Goal: Contribute content: Contribute content

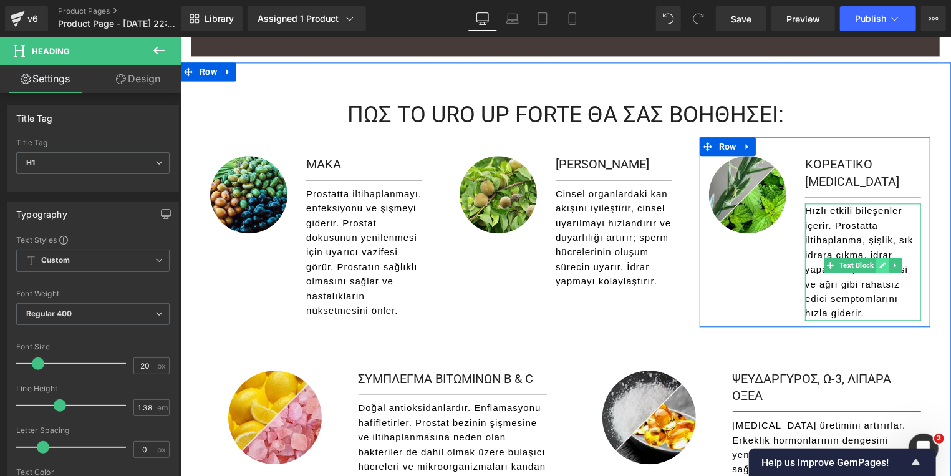
scroll to position [1541, 0]
click at [879, 261] on icon at bounding box center [882, 264] width 6 height 6
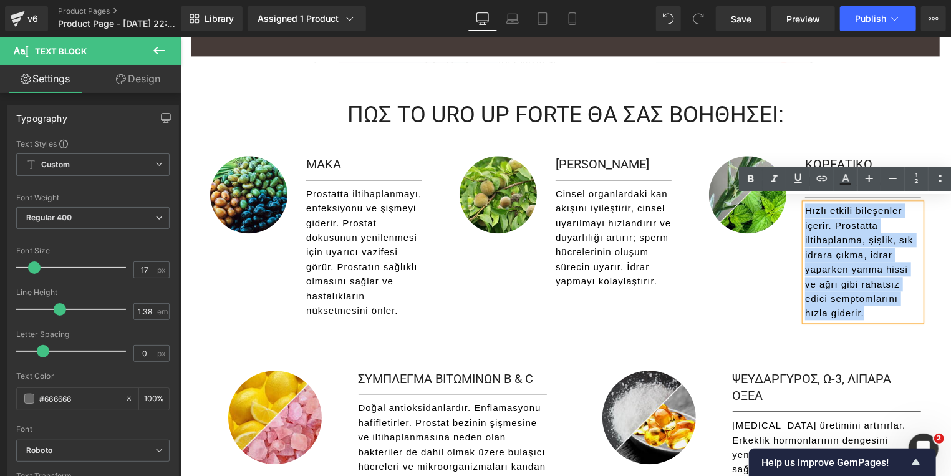
drag, startPoint x: 860, startPoint y: 317, endPoint x: 847, endPoint y: 246, distance: 72.9
click at [804, 206] on div "Hızlı etkili bileşenler içerir. Prostatta iltihaplanma, şişlik, sık idrara çıkm…" at bounding box center [862, 261] width 116 height 117
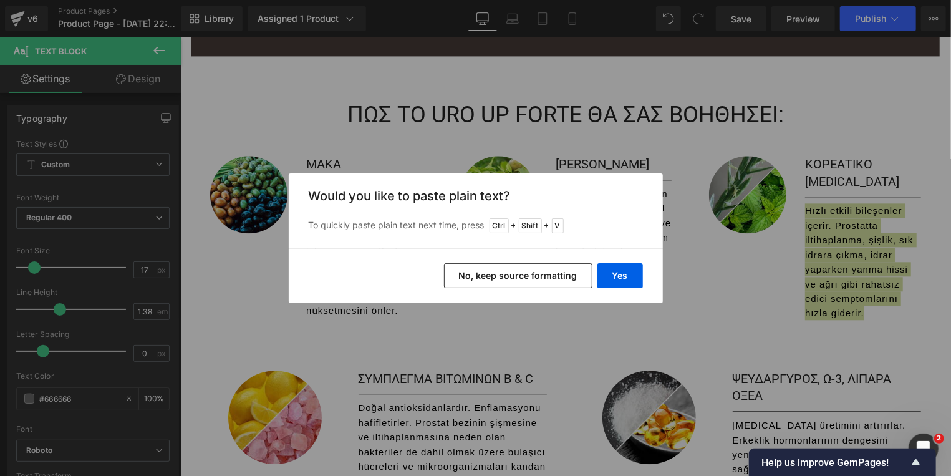
click at [515, 274] on button "No, keep source formatting" at bounding box center [518, 275] width 148 height 25
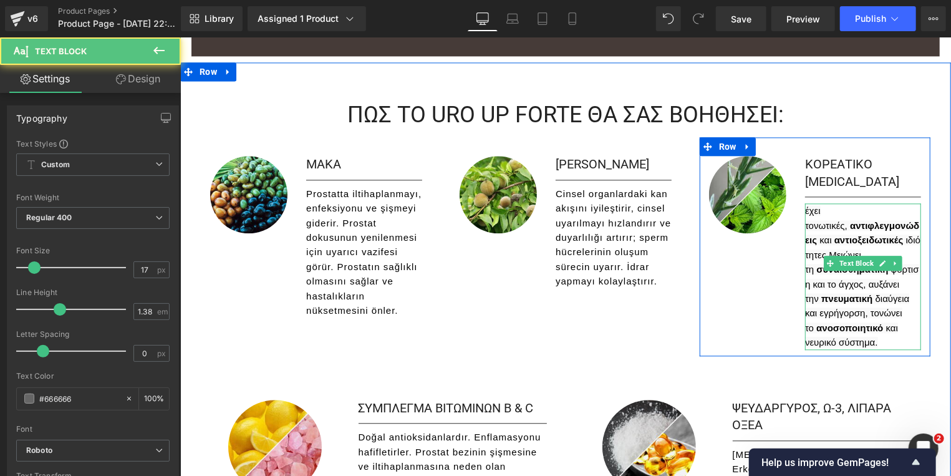
click at [872, 322] on strong "ανοσοποιητικό" at bounding box center [849, 327] width 67 height 11
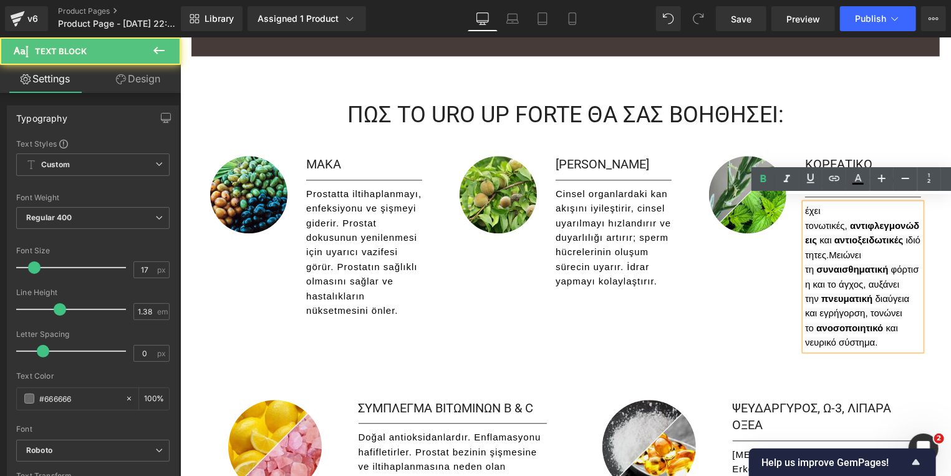
click at [913, 220] on strong "αντιφλεγμονώδεις" at bounding box center [861, 231] width 114 height 25
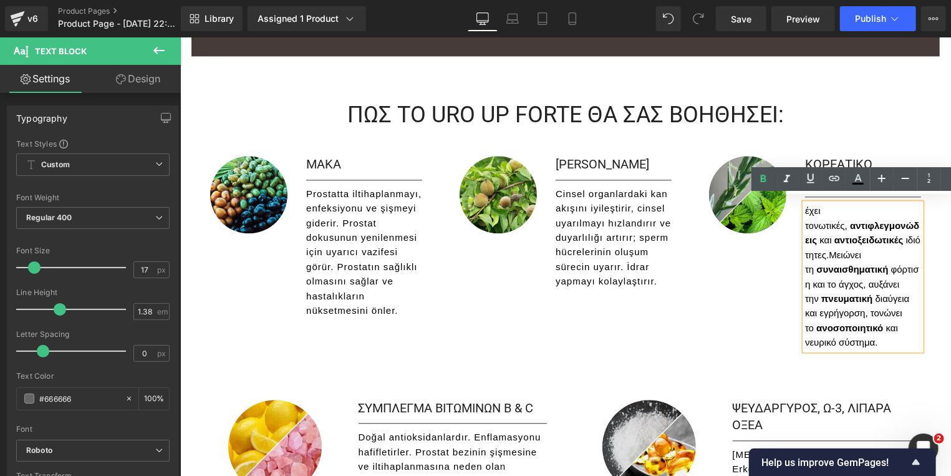
drag, startPoint x: 922, startPoint y: 224, endPoint x: 950, endPoint y: 228, distance: 27.7
click at [920, 224] on p "έχει τονωτικές, αντιφλεγμονώδεις και αντιοξειδωτικές ιδιότητες.Μειώνει τη συναι…" at bounding box center [862, 276] width 116 height 147
drag, startPoint x: 798, startPoint y: 224, endPoint x: 836, endPoint y: 228, distance: 38.2
click at [804, 224] on div "έχει τονωτικές, αντιφλεγμονώδεις και αντιοξειδωτικές ιδιότητες.Μειώνει τη συναι…" at bounding box center [862, 276] width 116 height 147
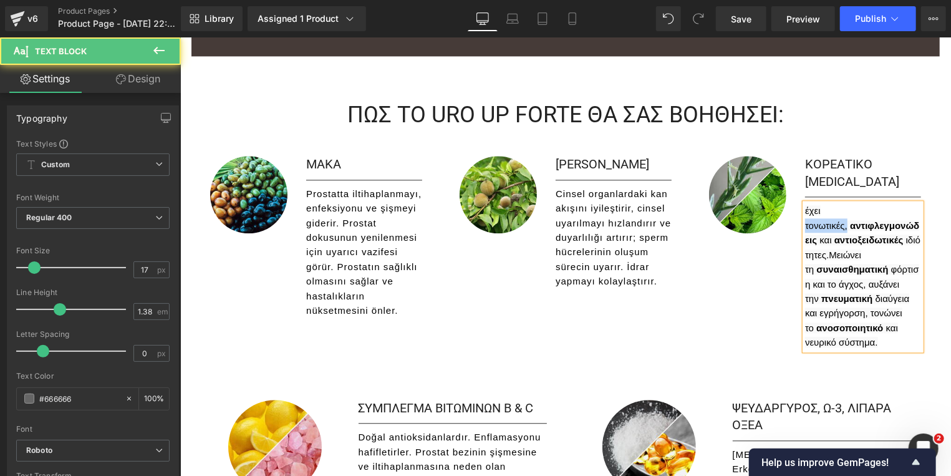
drag, startPoint x: 842, startPoint y: 224, endPoint x: 796, endPoint y: 222, distance: 46.2
click at [804, 222] on div "έχει τονωτικές, αντιφλεγμονώδεις και αντιοξειδωτικές ιδιότητες.Μειώνει τη συναι…" at bounding box center [862, 276] width 116 height 147
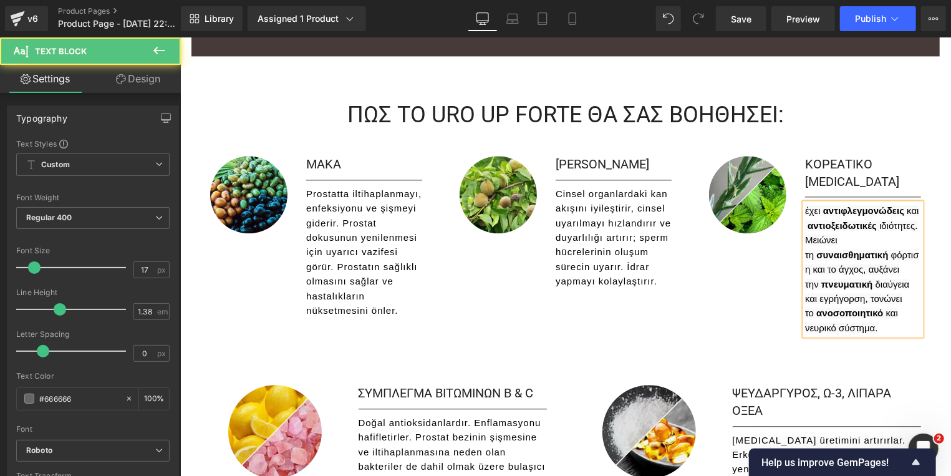
drag, startPoint x: 914, startPoint y: 203, endPoint x: 950, endPoint y: 210, distance: 36.3
click at [807, 219] on span at bounding box center [805, 224] width 2 height 11
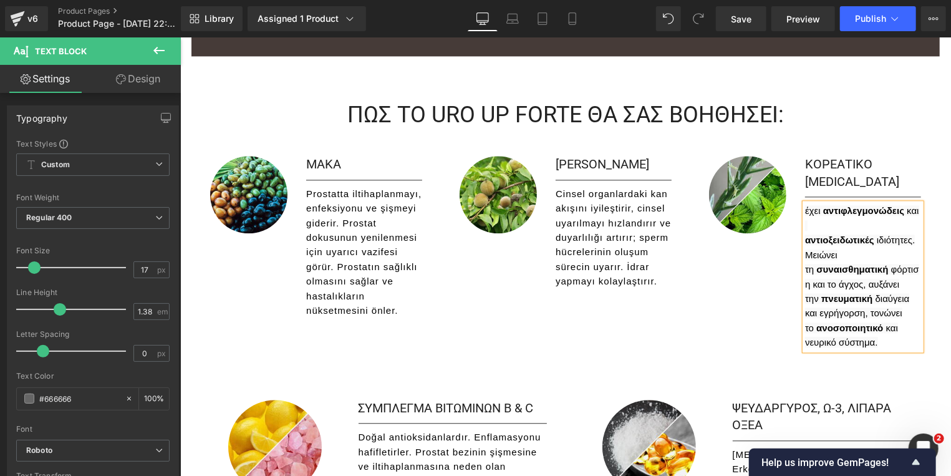
click at [909, 234] on span "ιδιότητες.Μειώνει τη" at bounding box center [859, 254] width 110 height 40
click at [804, 257] on p "Μειώνει τη συναισθηματική φόρτιση και το άγχος, αυξάνει την πνευματική διαύγεια…" at bounding box center [862, 298] width 116 height 102
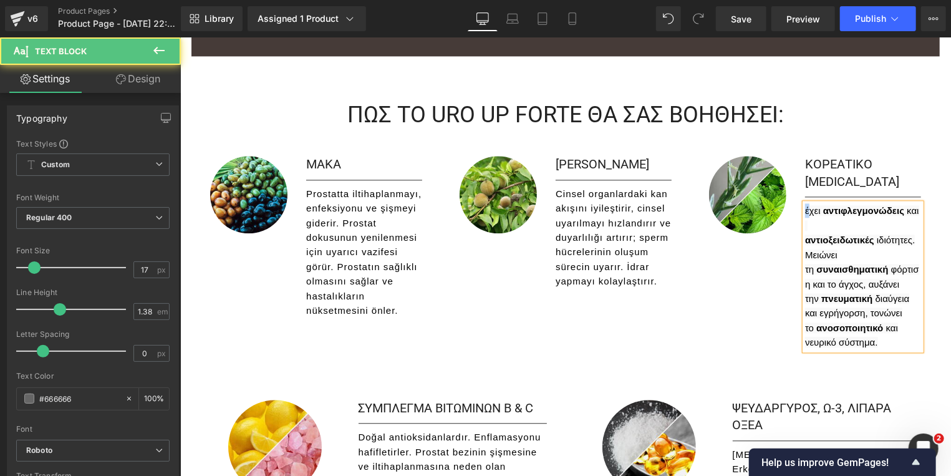
click at [804, 210] on span "έχει" at bounding box center [813, 210] width 18 height 11
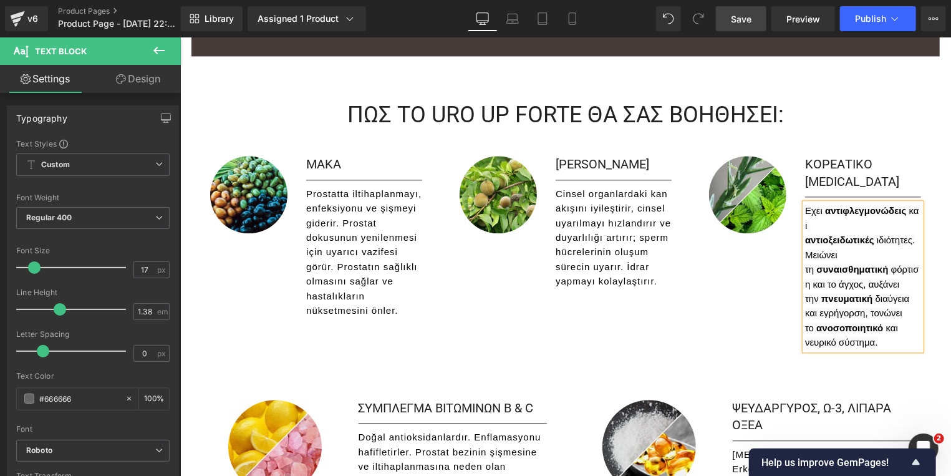
drag, startPoint x: 742, startPoint y: 25, endPoint x: 440, endPoint y: 120, distance: 316.3
click at [742, 25] on span "Save" at bounding box center [741, 18] width 21 height 13
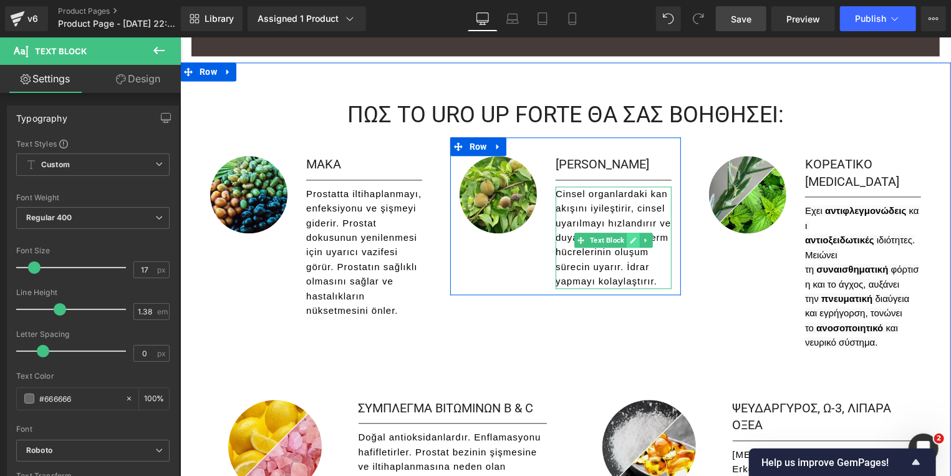
click at [629, 237] on icon at bounding box center [632, 239] width 7 height 7
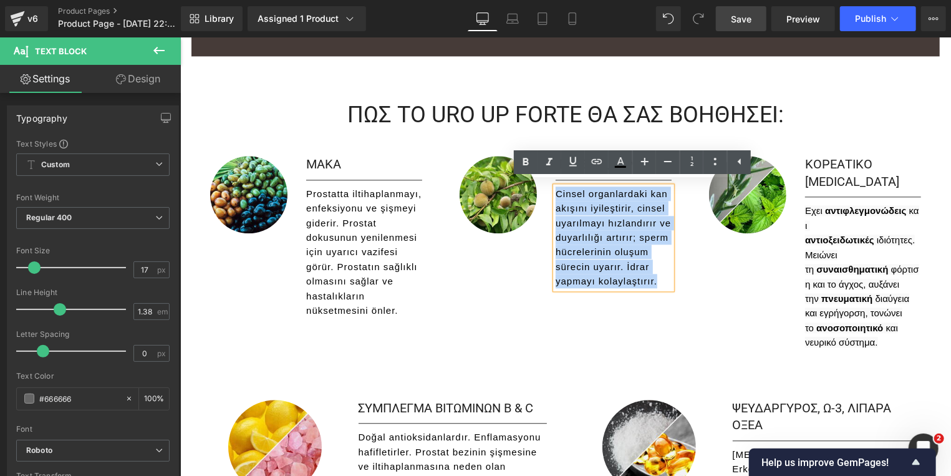
drag, startPoint x: 609, startPoint y: 255, endPoint x: 551, endPoint y: 191, distance: 85.7
click at [555, 191] on span "Cinsel organlardaki kan akışını iyileştirir, cinsel uyarılmayı hızlandırır ve d…" at bounding box center [612, 237] width 115 height 99
paste div
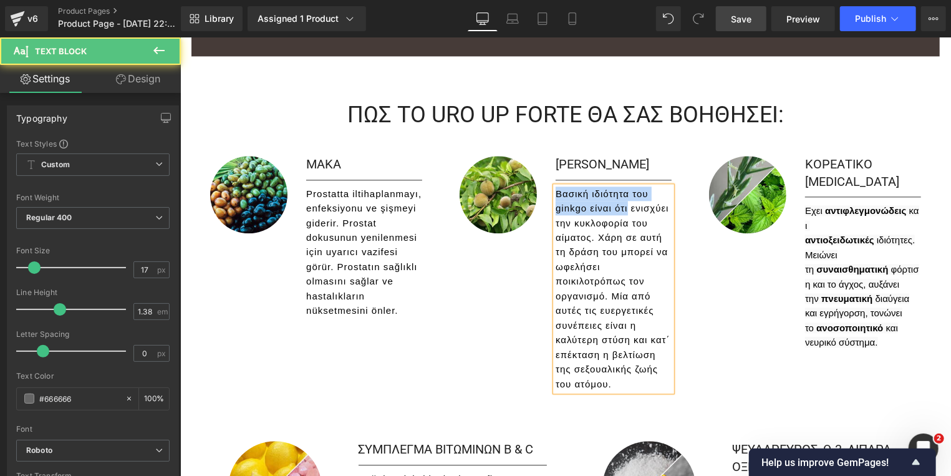
drag, startPoint x: 622, startPoint y: 208, endPoint x: 547, endPoint y: 188, distance: 77.9
click at [555, 188] on div "Βασική ιδιότητα του ginkgo είναι ότι ενισχύει την κυκλοφορία του αίματος. Χάρη …" at bounding box center [613, 288] width 116 height 205
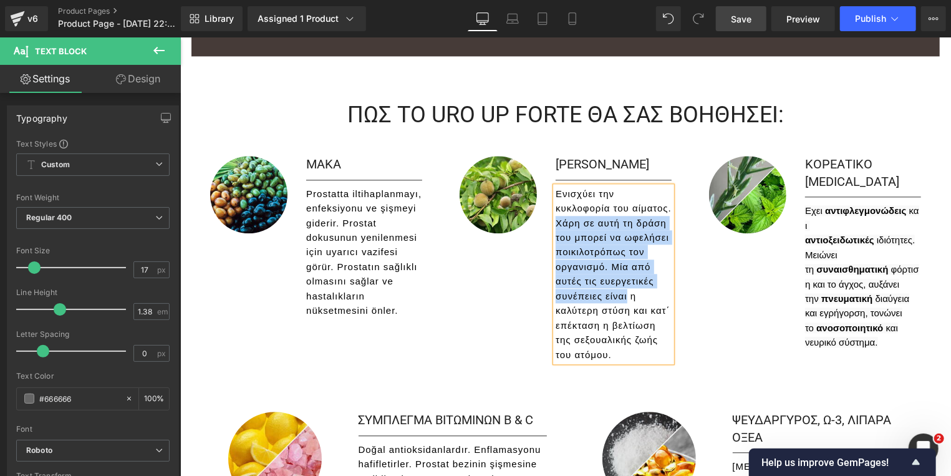
drag, startPoint x: 620, startPoint y: 299, endPoint x: 551, endPoint y: 219, distance: 105.6
click at [555, 219] on span "Ενισχύει την κυκλοφορία του αίματος. Χάρη σε αυτή τη δράση του μπορεί να ωφελήσ…" at bounding box center [613, 273] width 116 height 171
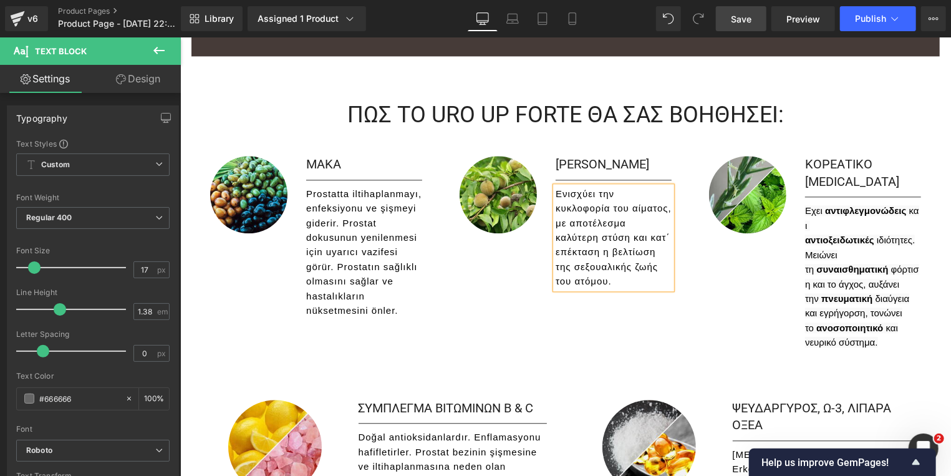
drag, startPoint x: 602, startPoint y: 256, endPoint x: 614, endPoint y: 260, distance: 12.6
click at [602, 256] on span "Ενισχύει την κυκλοφορία του αίματος, με αποτέλεσμα καλύτερη στύση και κατ΄ επέκ…" at bounding box center [613, 237] width 116 height 99
click at [600, 281] on p "Ενισχύει την κυκλοφορία του αίματος, με αποτέλεσμα καλύτερη στύση και κατ΄ επέκ…" at bounding box center [613, 237] width 116 height 102
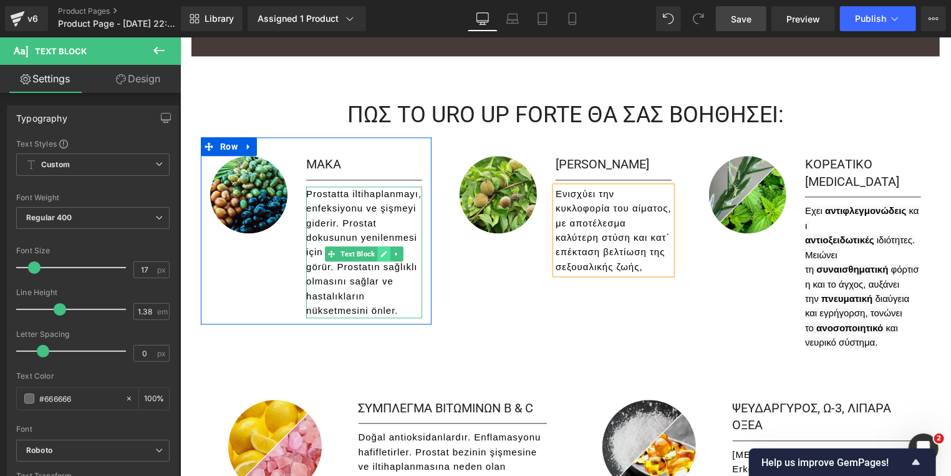
click at [380, 249] on icon at bounding box center [383, 252] width 7 height 7
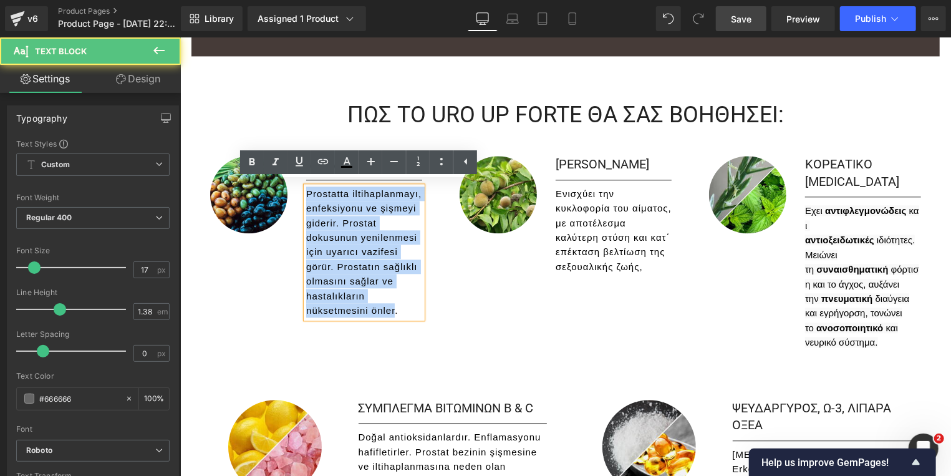
drag, startPoint x: 389, startPoint y: 307, endPoint x: 302, endPoint y: 192, distance: 144.7
click at [306, 192] on span "Prostatta iltihaplanmayı, enfeksiyonu ve şişmeyi giderir. Prostat dokusunun yen…" at bounding box center [363, 252] width 115 height 128
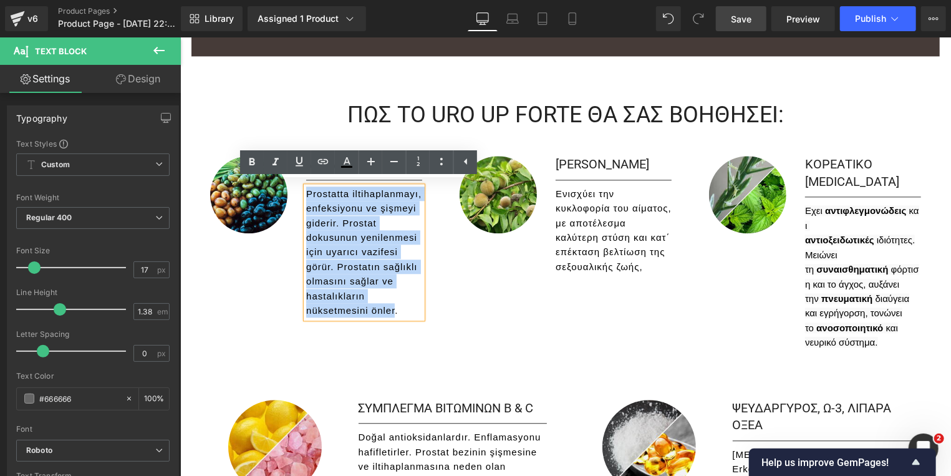
paste div
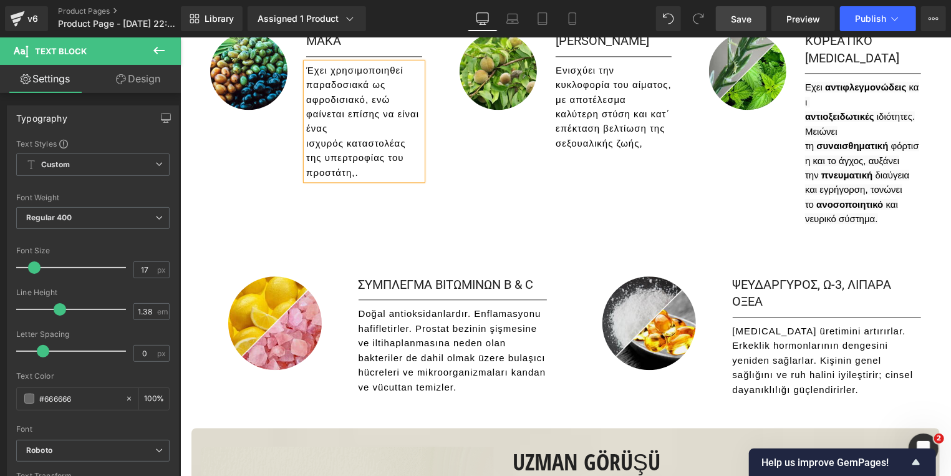
scroll to position [1741, 0]
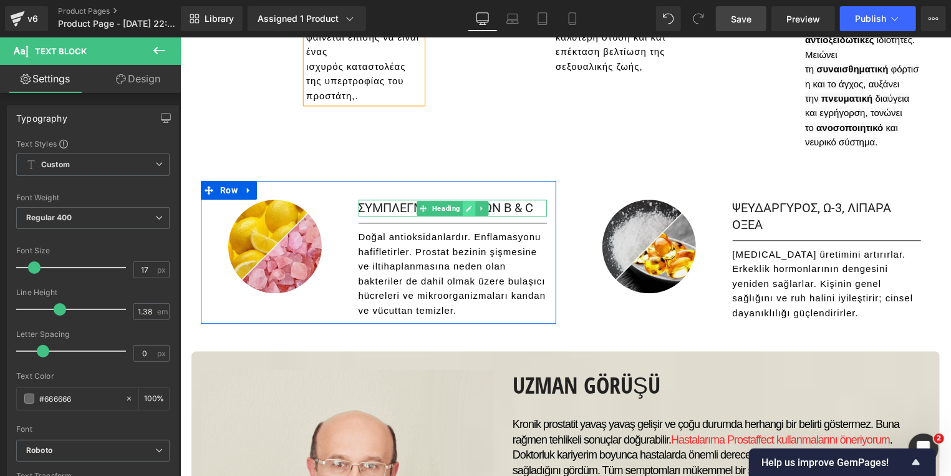
click at [462, 200] on link at bounding box center [468, 207] width 13 height 15
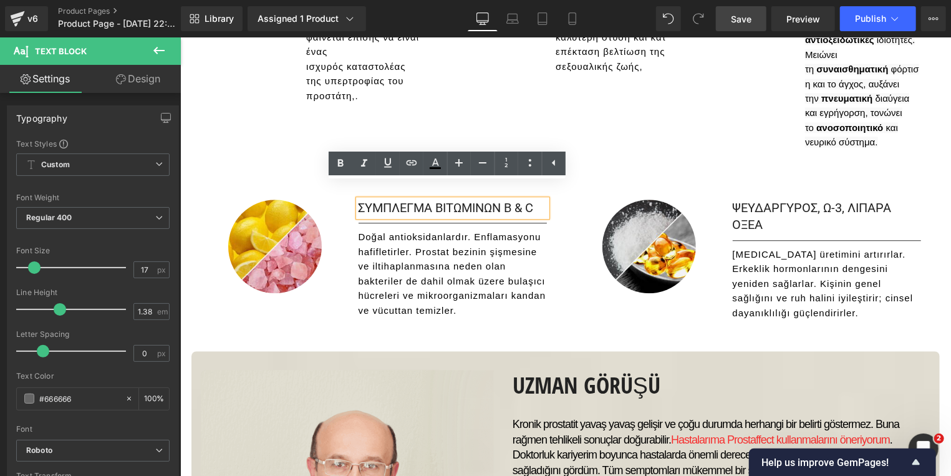
click at [457, 199] on h1 "ΣΥΜΠΛΕΓΜΑ ΒΙΤΩΜΙΝΩΝ Β & C" at bounding box center [452, 207] width 188 height 17
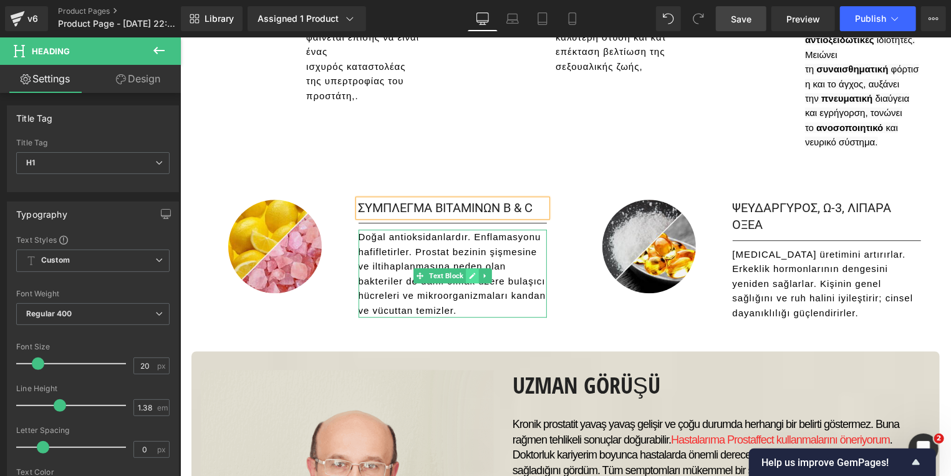
click at [469, 272] on icon at bounding box center [472, 275] width 6 height 6
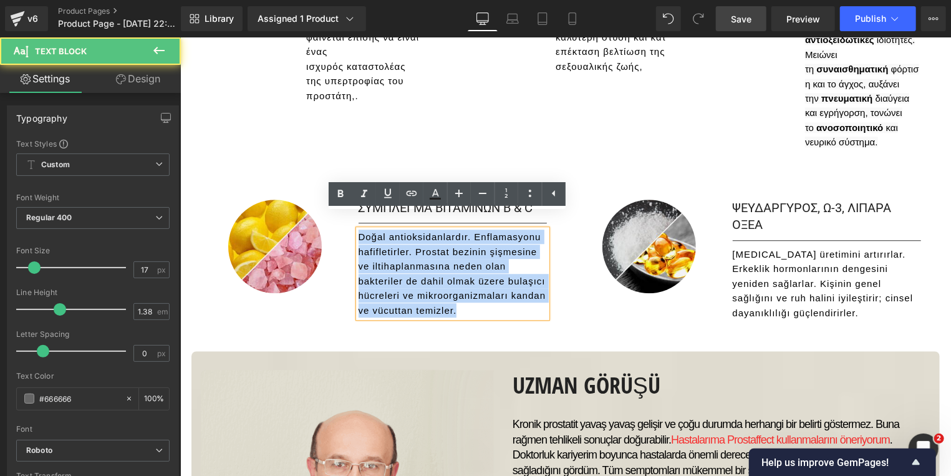
drag, startPoint x: 460, startPoint y: 297, endPoint x: 354, endPoint y: 215, distance: 134.7
click at [358, 229] on p "Doğal antioksidanlardır. Enflamasyonu hafifletirler. Prostat bezinin şişmesine …" at bounding box center [452, 273] width 188 height 88
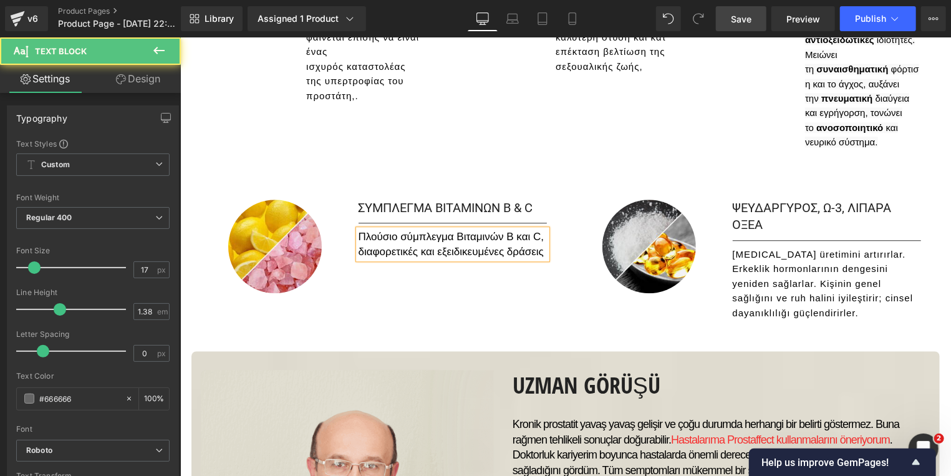
click at [539, 229] on p "Πλούσιο σύμπλεγμα Βιταμινών Β και C, διαφορετικές και εξειδικευμένες δράσεις" at bounding box center [452, 243] width 188 height 29
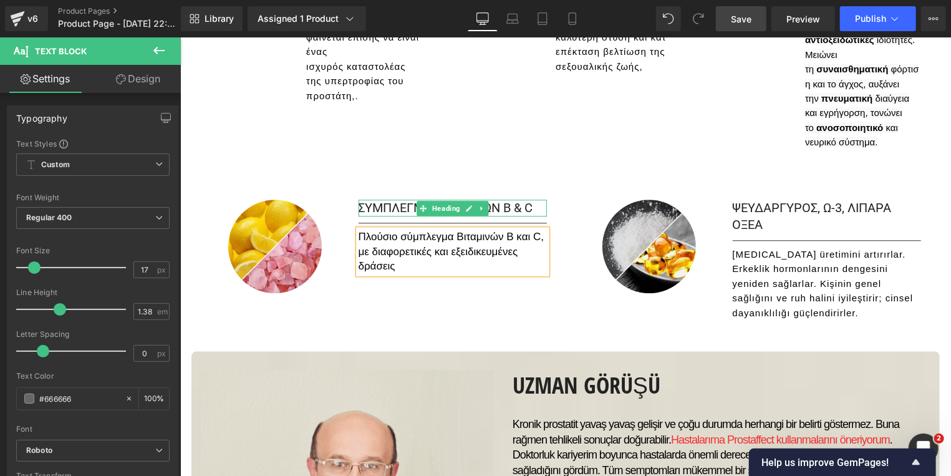
click at [531, 199] on h1 "ΣΥΜΠΛΕΓΜΑ ΒΙΤΑΜΙΝΩΝ Β & C" at bounding box center [452, 207] width 188 height 17
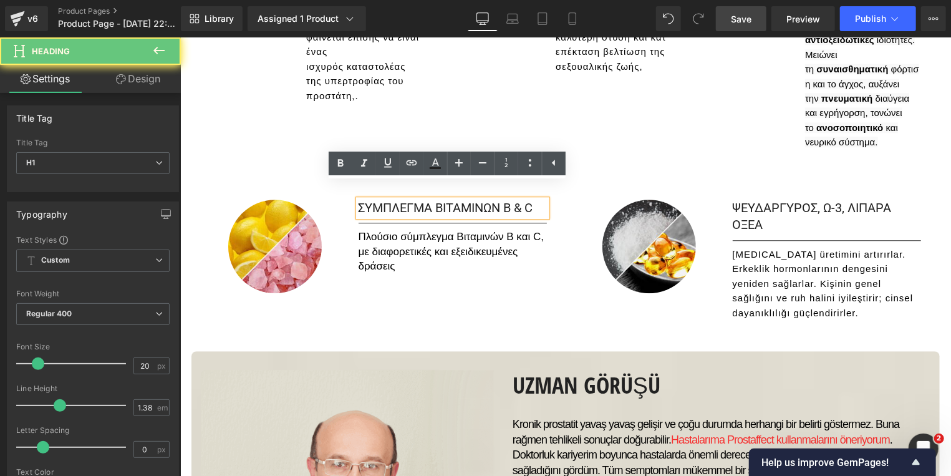
click at [519, 199] on h1 "ΣΥΜΠΛΕΓΜΑ ΒΙΤΑΜΙΝΩΝ Β & C" at bounding box center [452, 207] width 188 height 17
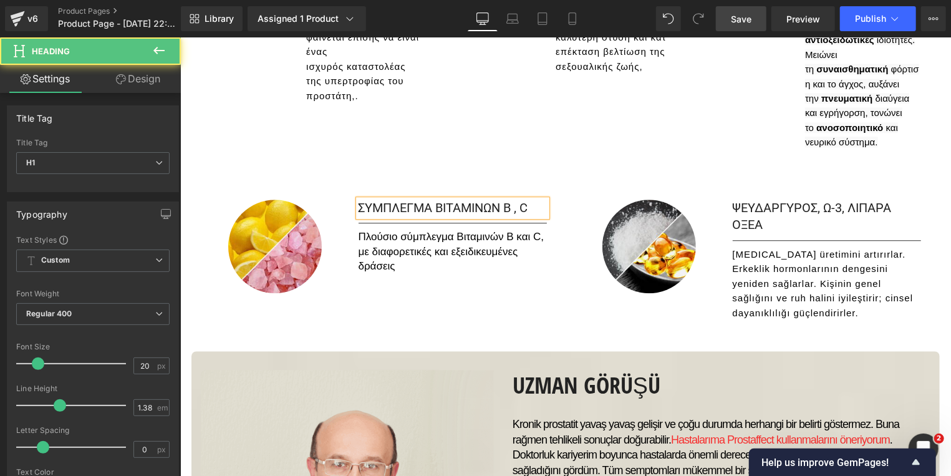
click at [526, 199] on h1 "ΣΥΜΠΛΕΓΜΑ ΒΙΤΑΜΙΝΩΝ Β , C" at bounding box center [452, 207] width 188 height 17
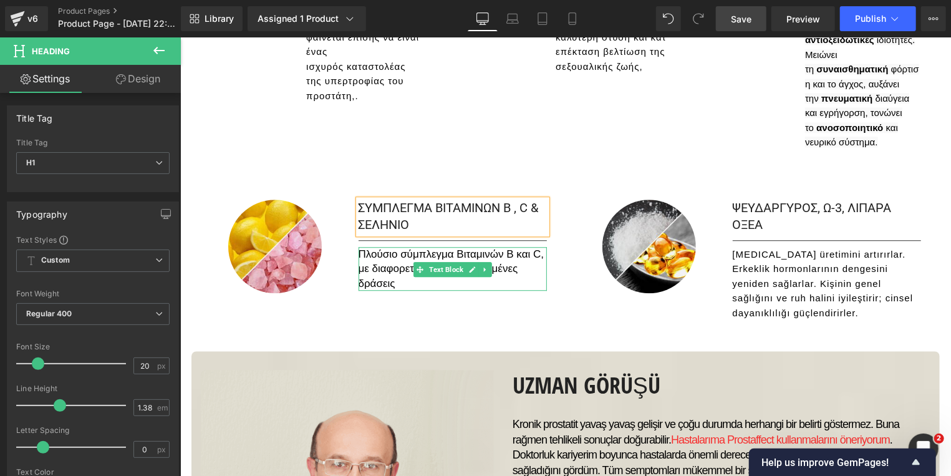
click at [397, 268] on p "Πλούσιο σύμπλεγμα Βιταμινών Β και C, με διαφορετικές και εξειδικευμένες δράσεις" at bounding box center [452, 268] width 188 height 44
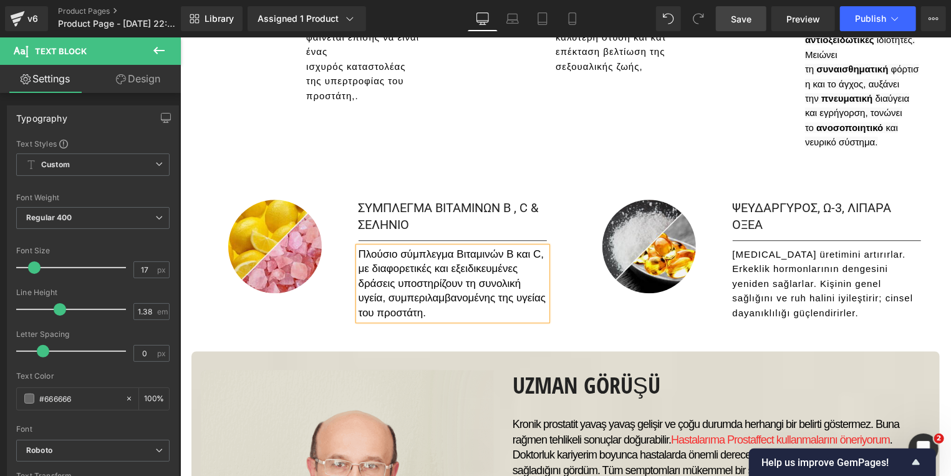
click at [391, 271] on font "Πλούσιο σύμπλεγμα Βιταμινών Β και C, με διαφορετικές και εξειδικευμένες δράσεις…" at bounding box center [452, 283] width 188 height 70
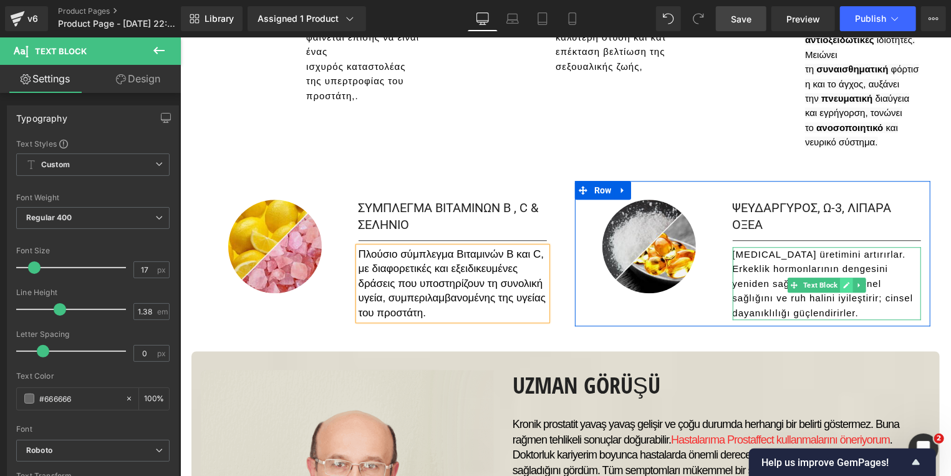
click at [842, 281] on icon at bounding box center [845, 284] width 7 height 7
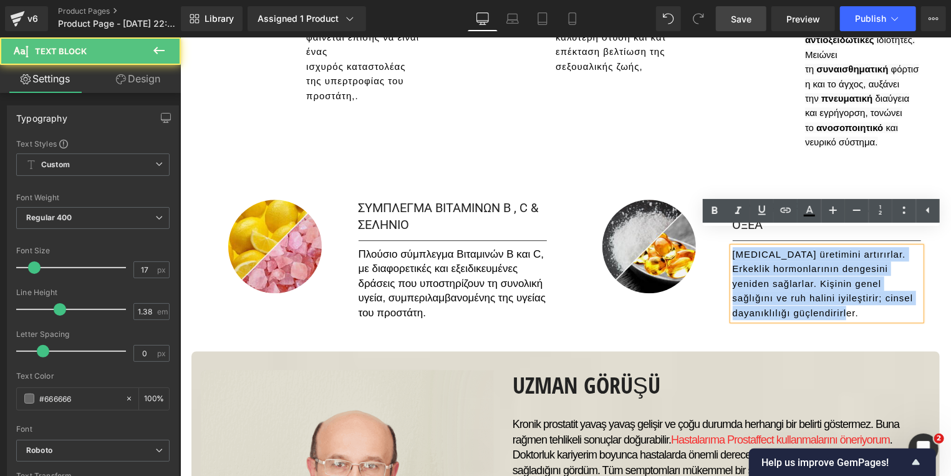
drag, startPoint x: 744, startPoint y: 272, endPoint x: 728, endPoint y: 238, distance: 37.9
click at [732, 246] on p "[MEDICAL_DATA] üretimini artırırlar. Erkeklik hormonlarının dengesini yeniden s…" at bounding box center [826, 282] width 188 height 73
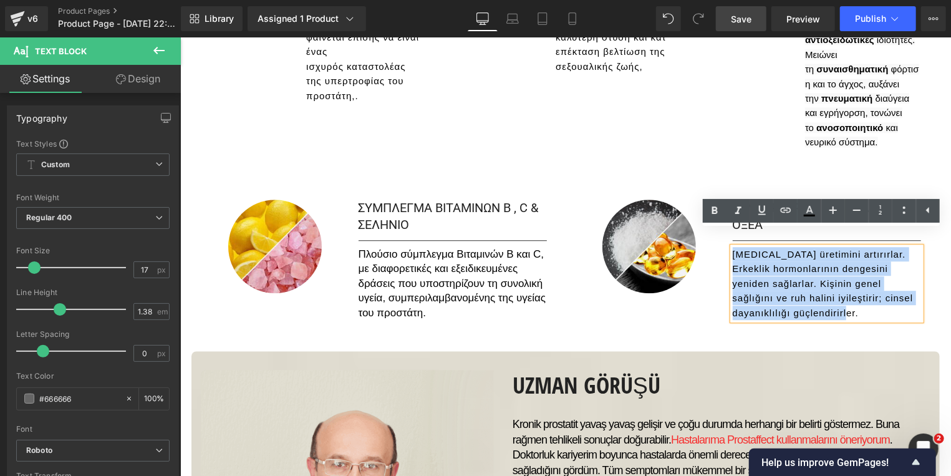
paste div
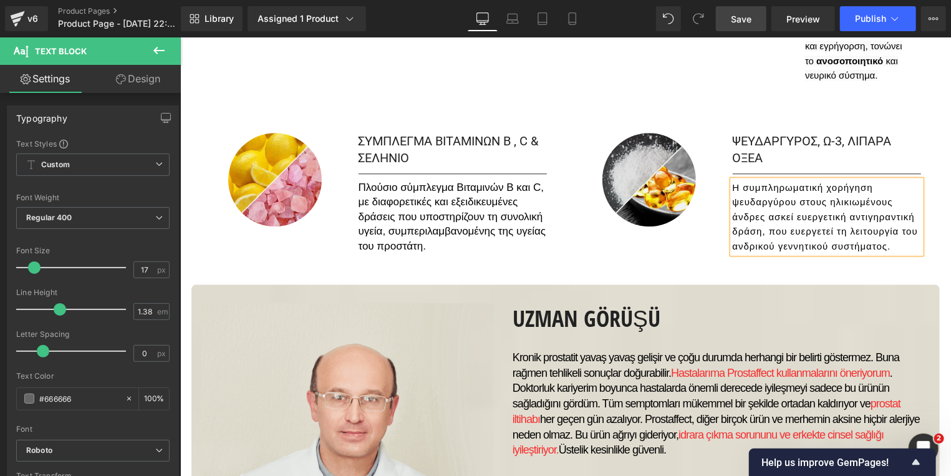
scroll to position [2008, 0]
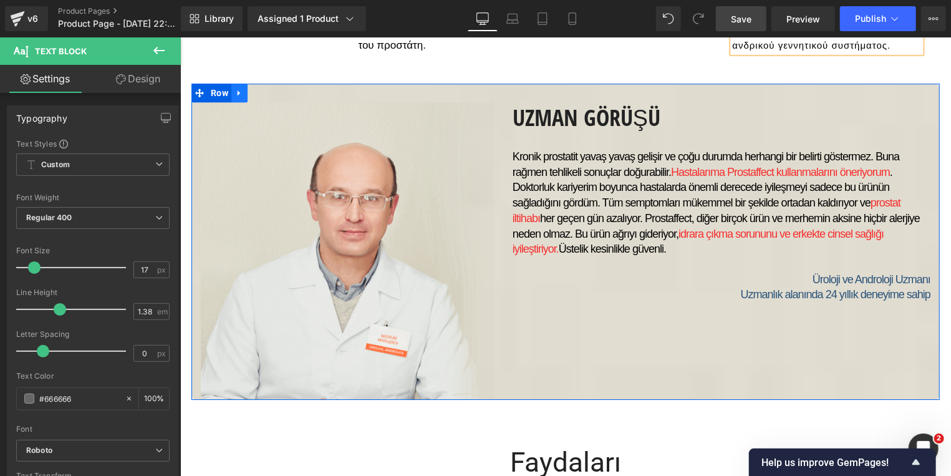
click at [235, 88] on icon at bounding box center [238, 92] width 9 height 9
click at [267, 88] on icon at bounding box center [271, 92] width 9 height 9
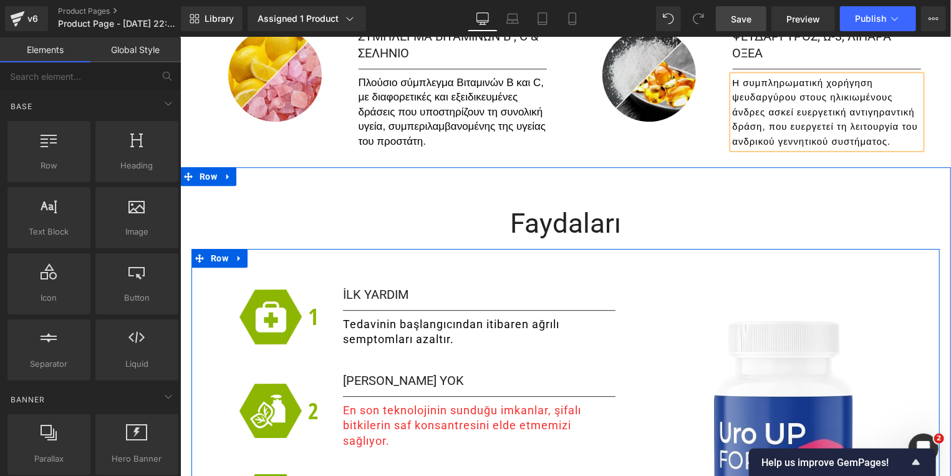
scroll to position [1875, 0]
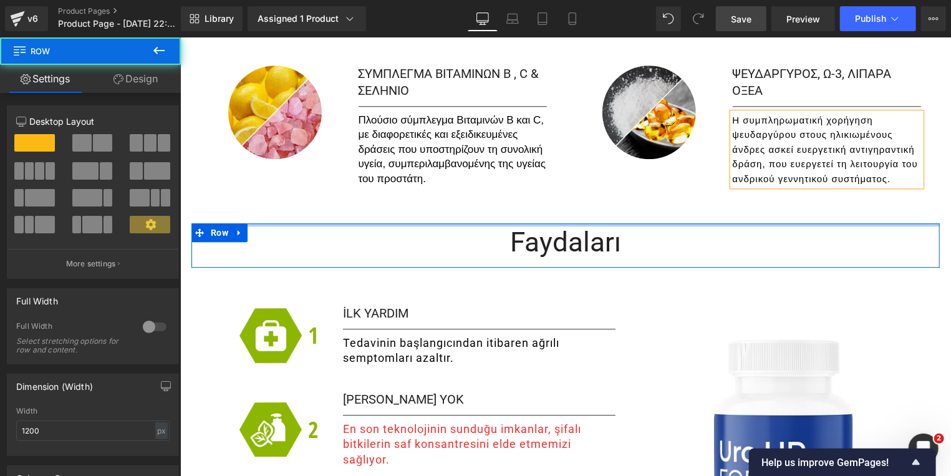
drag, startPoint x: 533, startPoint y: 219, endPoint x: 534, endPoint y: 191, distance: 28.1
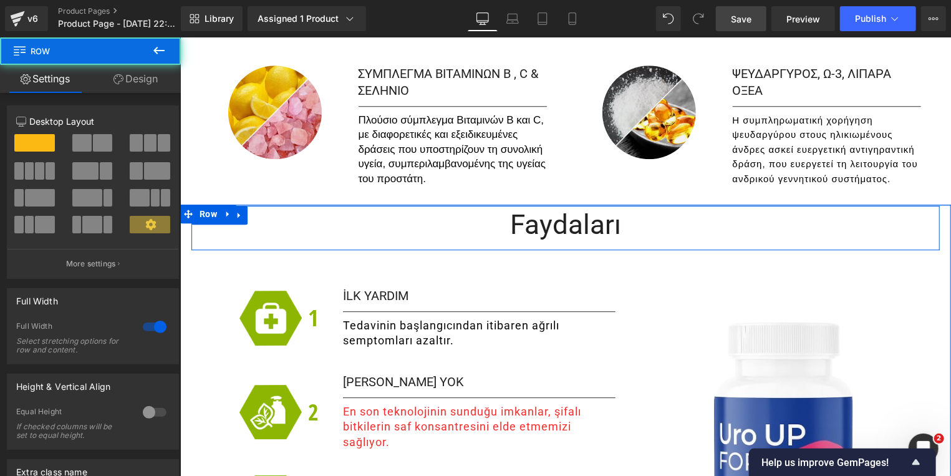
drag, startPoint x: 540, startPoint y: 207, endPoint x: 541, endPoint y: 190, distance: 17.5
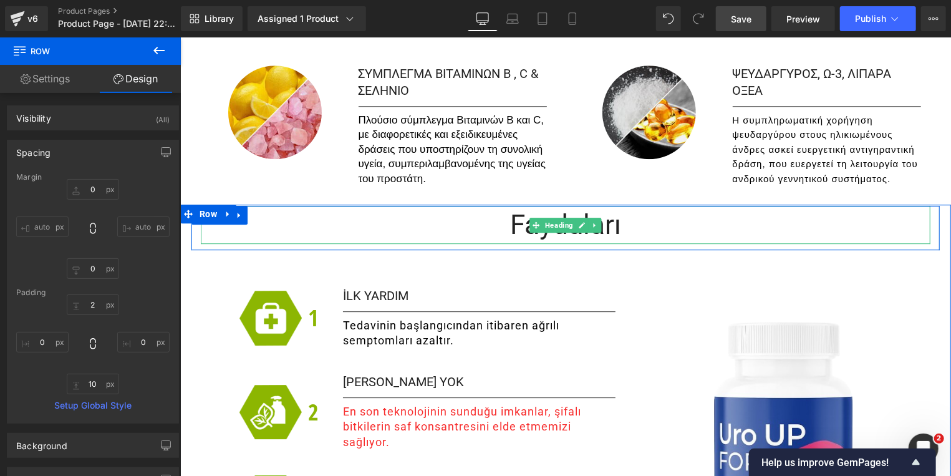
click at [590, 220] on h1 "Faydaları" at bounding box center [565, 224] width 730 height 38
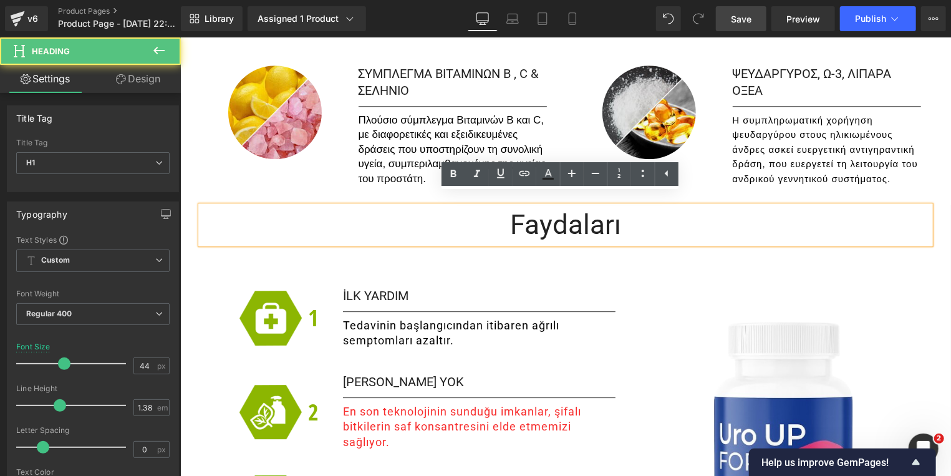
click at [612, 216] on h1 "Faydaları" at bounding box center [565, 224] width 730 height 38
drag, startPoint x: 605, startPoint y: 218, endPoint x: 456, endPoint y: 215, distance: 149.1
click at [456, 215] on h1 "Faydaları" at bounding box center [565, 224] width 730 height 38
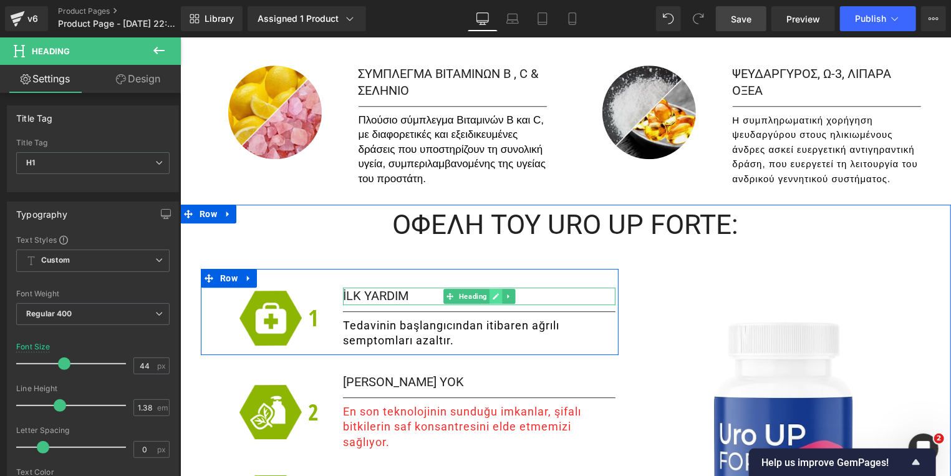
click at [491, 292] on icon at bounding box center [494, 295] width 7 height 7
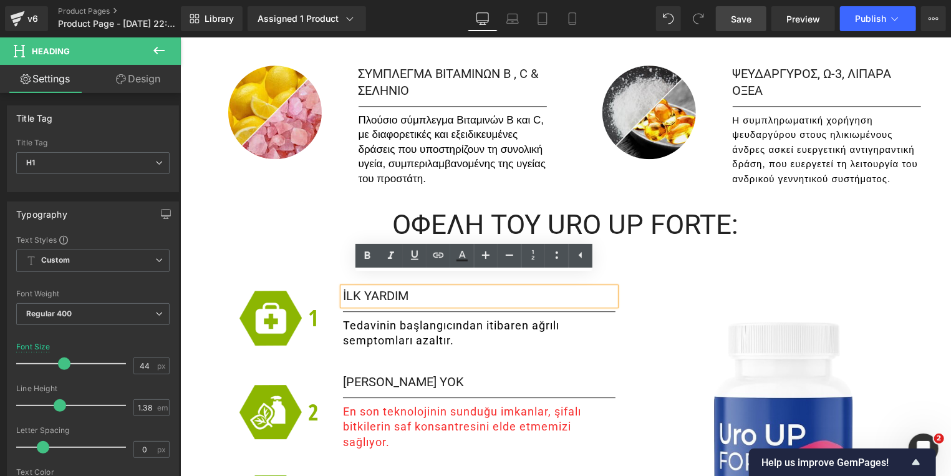
click at [406, 287] on h1 "İLK YARDIM" at bounding box center [478, 295] width 272 height 17
drag, startPoint x: 417, startPoint y: 284, endPoint x: 562, endPoint y: 284, distance: 145.3
click at [342, 287] on h1 "İLK YARDIM" at bounding box center [478, 295] width 272 height 17
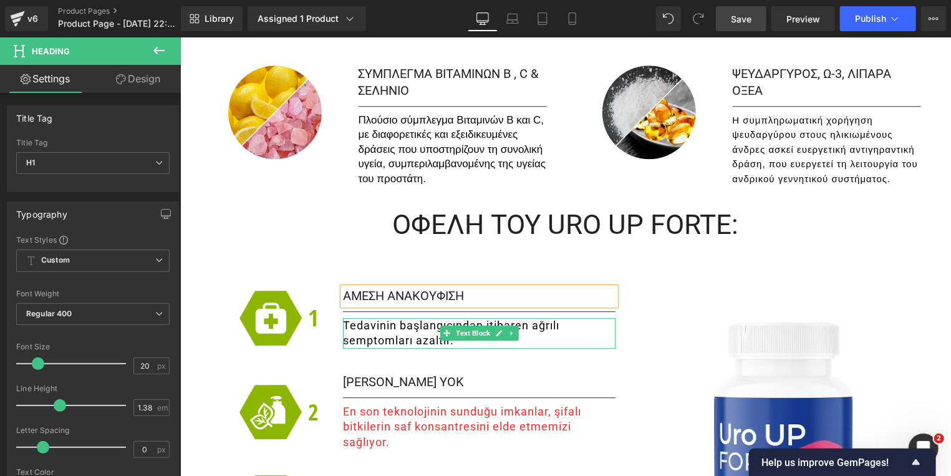
drag, startPoint x: 491, startPoint y: 324, endPoint x: 454, endPoint y: 330, distance: 37.3
click at [492, 325] on link at bounding box center [498, 332] width 13 height 15
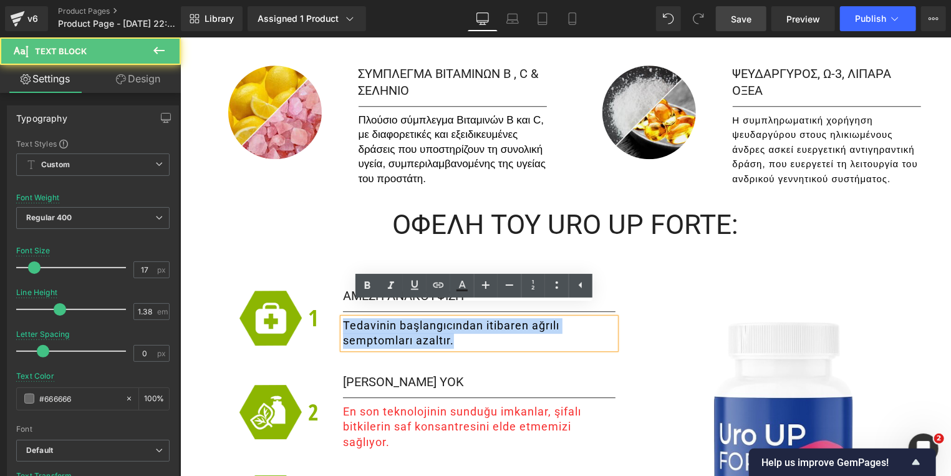
drag, startPoint x: 451, startPoint y: 330, endPoint x: 377, endPoint y: 319, distance: 75.6
click at [342, 317] on p "Tedavinin başlangıcından itibaren ağrılı semptomları azaltır." at bounding box center [478, 332] width 272 height 31
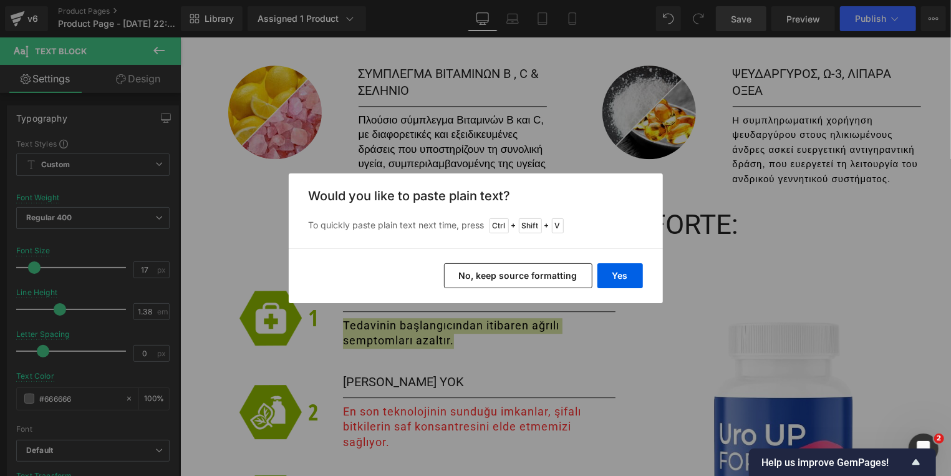
click at [523, 282] on button "No, keep source formatting" at bounding box center [518, 275] width 148 height 25
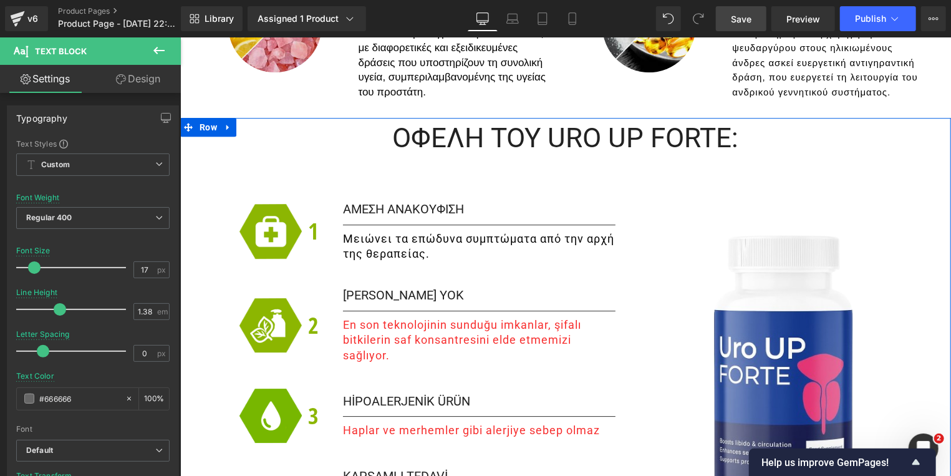
scroll to position [2008, 0]
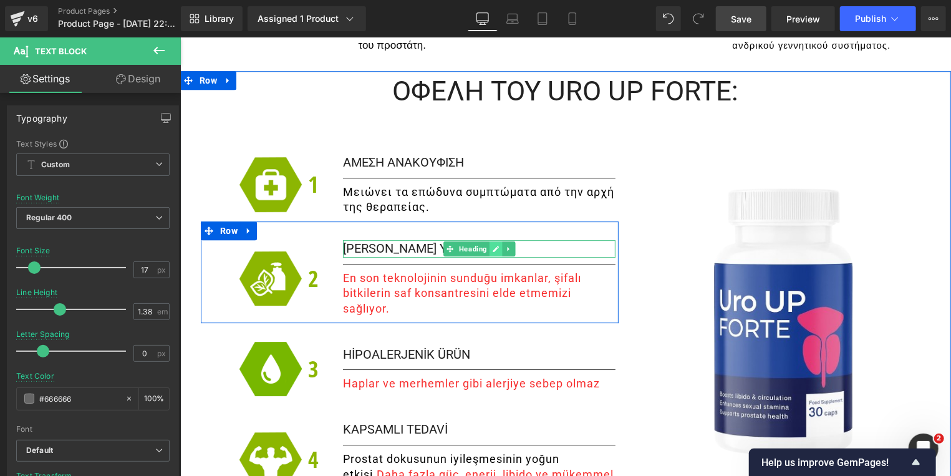
click at [491, 244] on icon at bounding box center [494, 247] width 7 height 7
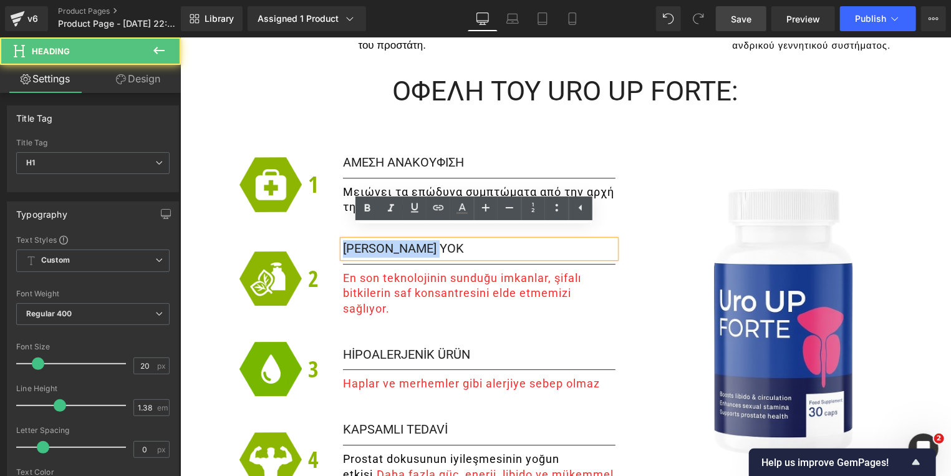
click at [342, 239] on h1 "[PERSON_NAME] YOK" at bounding box center [478, 247] width 272 height 17
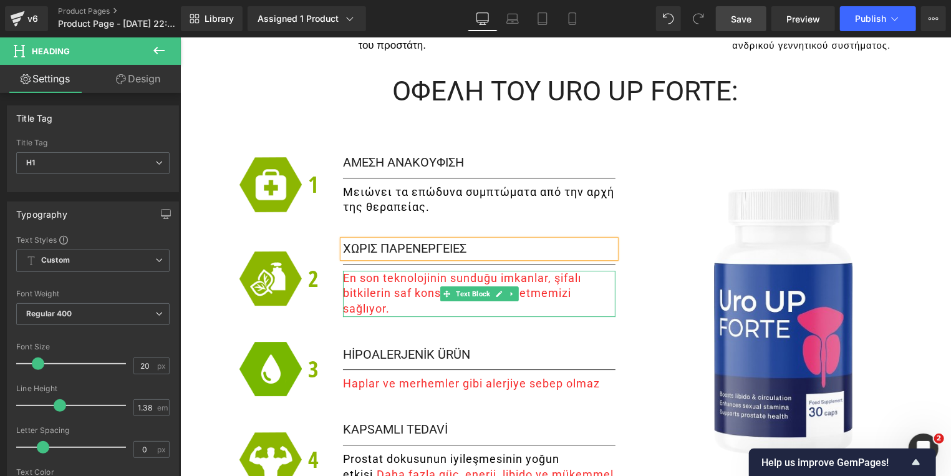
drag, startPoint x: 493, startPoint y: 282, endPoint x: 409, endPoint y: 287, distance: 83.7
click at [495, 289] on icon at bounding box center [498, 292] width 7 height 7
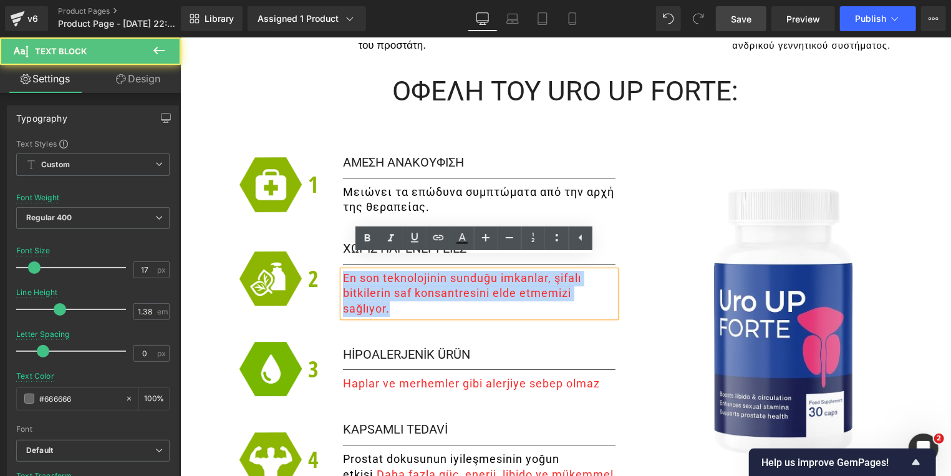
drag, startPoint x: 384, startPoint y: 296, endPoint x: 338, endPoint y: 266, distance: 55.0
click at [342, 270] on p "En son teknolojinin sunduğu imkanlar, şifalı bitkilerin saf konsantresini elde …" at bounding box center [478, 293] width 272 height 46
paste div
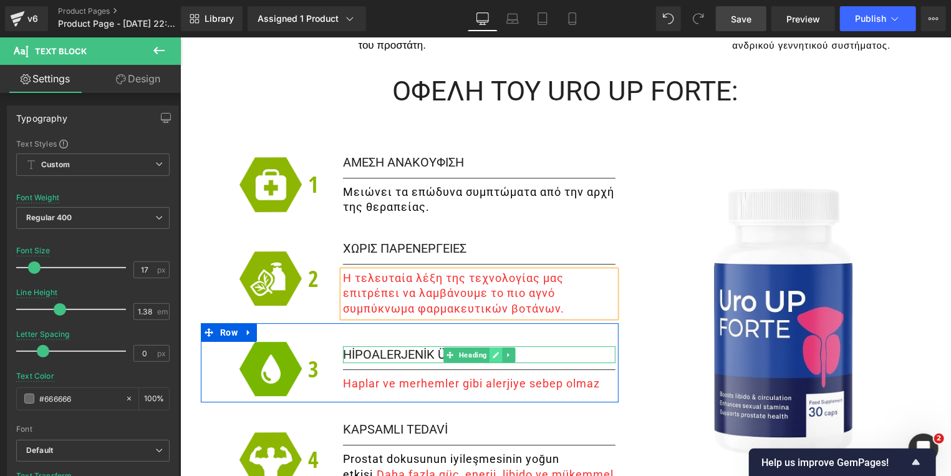
click at [491, 350] on icon at bounding box center [494, 353] width 7 height 7
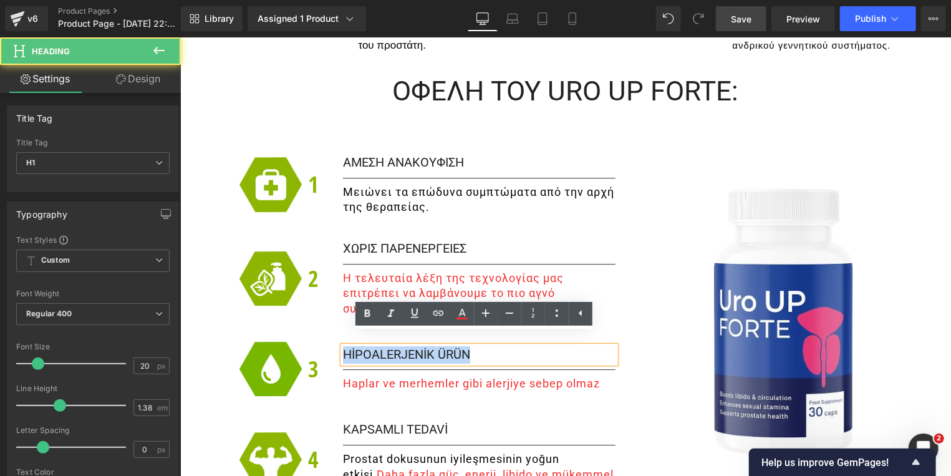
drag, startPoint x: 501, startPoint y: 340, endPoint x: 300, endPoint y: 340, distance: 200.8
click at [301, 340] on div "Image 3 Heading HİPOALERJENİK ÜRÜN Heading Separator Haplar ve merhemler gibi a…" at bounding box center [409, 361] width 418 height 79
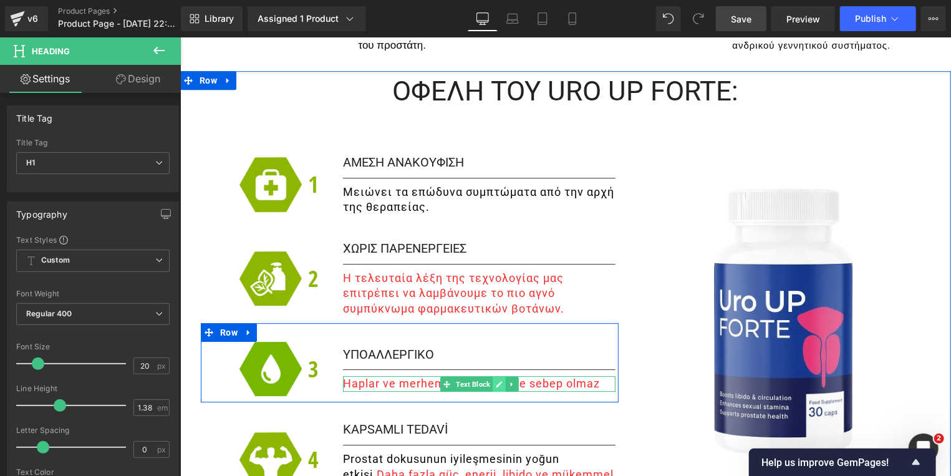
click at [495, 380] on icon at bounding box center [498, 383] width 7 height 7
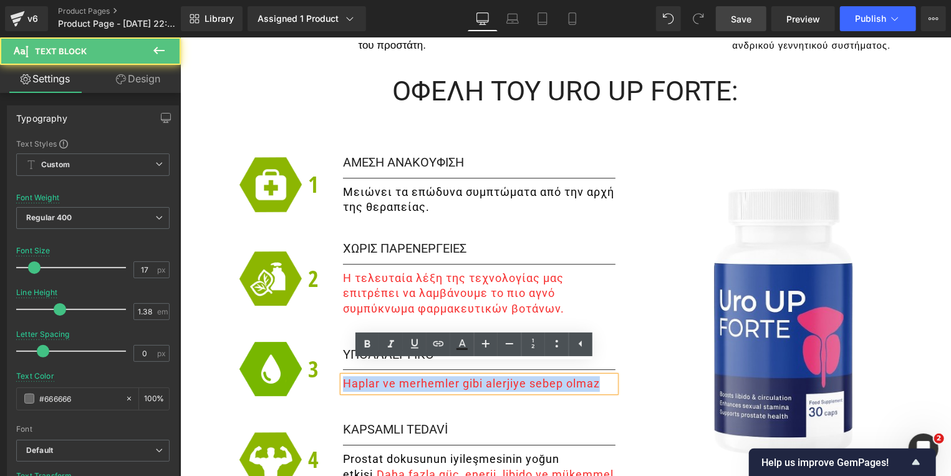
drag, startPoint x: 597, startPoint y: 373, endPoint x: 337, endPoint y: 371, distance: 259.4
click at [342, 375] on p "Haplar ve merhemler gibi alerjiye sebep olmaz" at bounding box center [478, 383] width 272 height 16
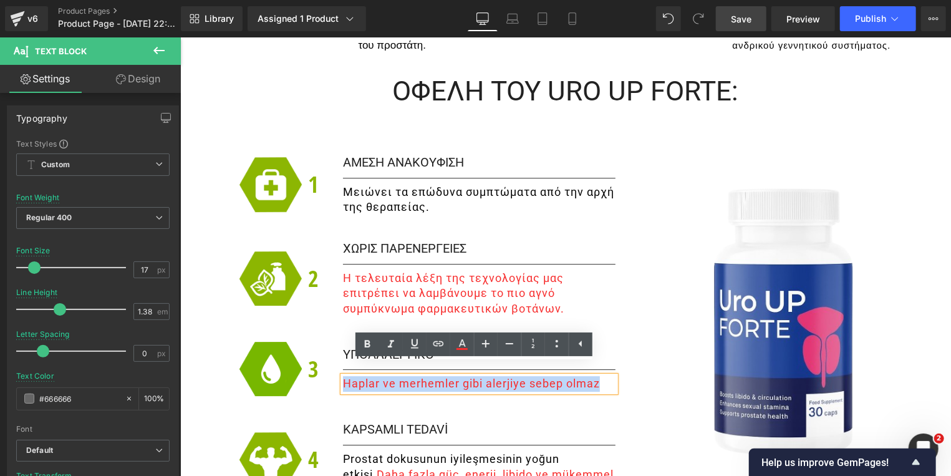
paste div
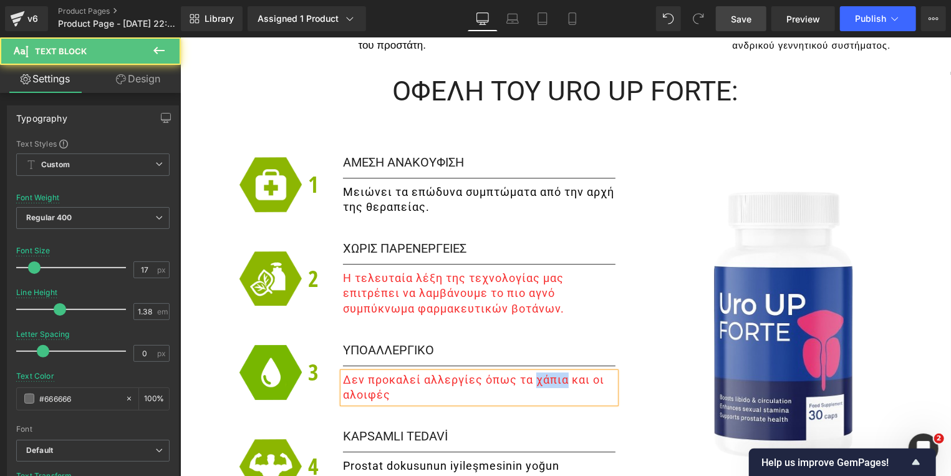
drag, startPoint x: 531, startPoint y: 370, endPoint x: 561, endPoint y: 370, distance: 29.9
click at [561, 372] on span "Δεν προκαλεί αλλεργίες όπως τα χάπια και οι αλοιφές" at bounding box center [472, 386] width 261 height 29
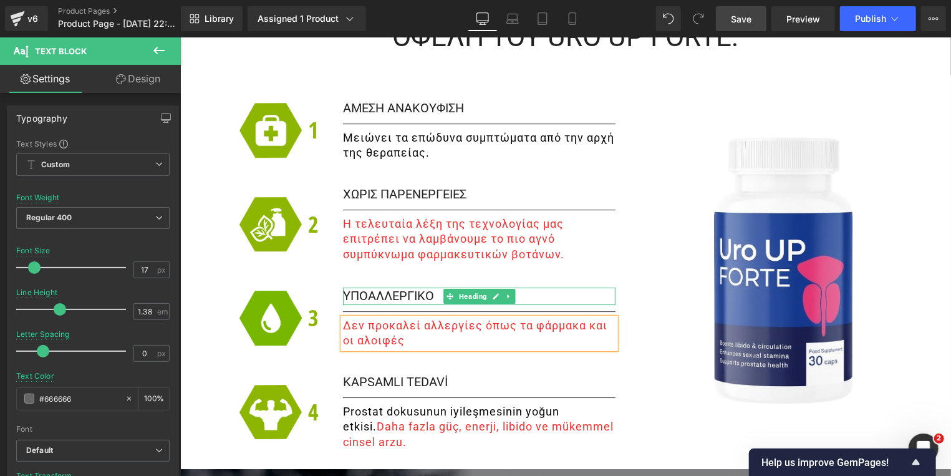
scroll to position [2142, 0]
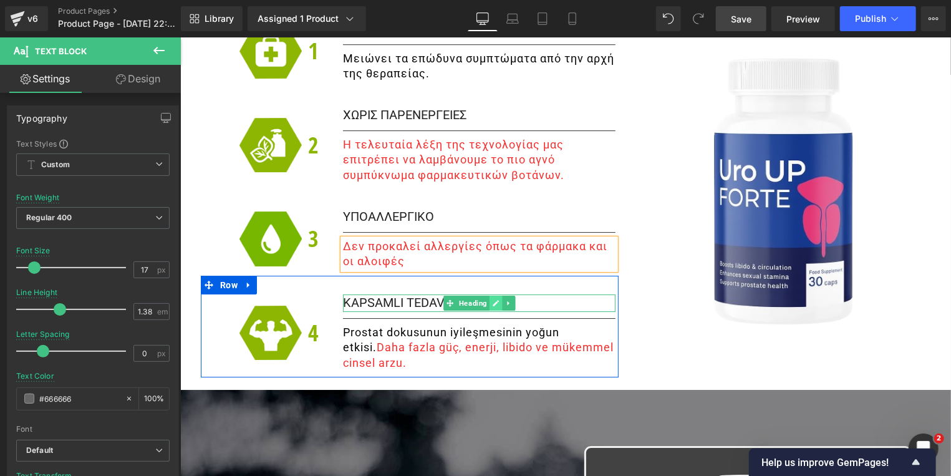
click at [492, 299] on icon at bounding box center [495, 302] width 6 height 6
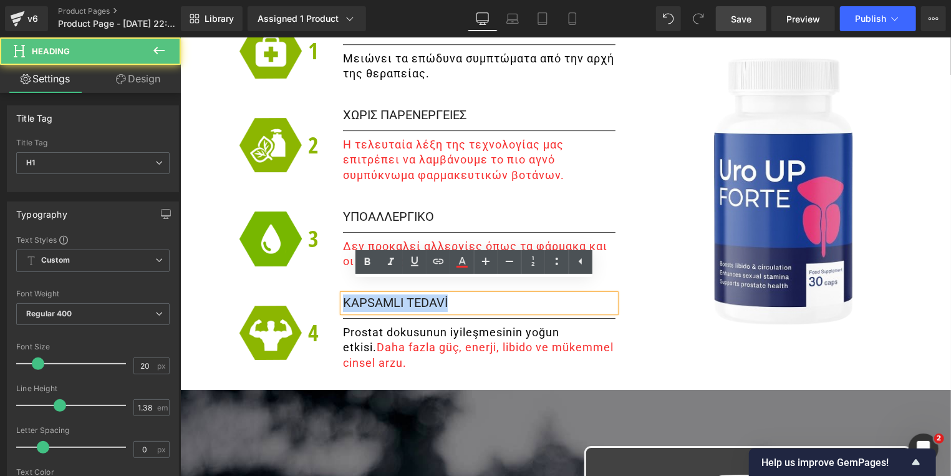
drag, startPoint x: 353, startPoint y: 287, endPoint x: 337, endPoint y: 287, distance: 15.6
click at [342, 294] on h1 "KAPSAMLI TEDAVİ" at bounding box center [478, 302] width 272 height 17
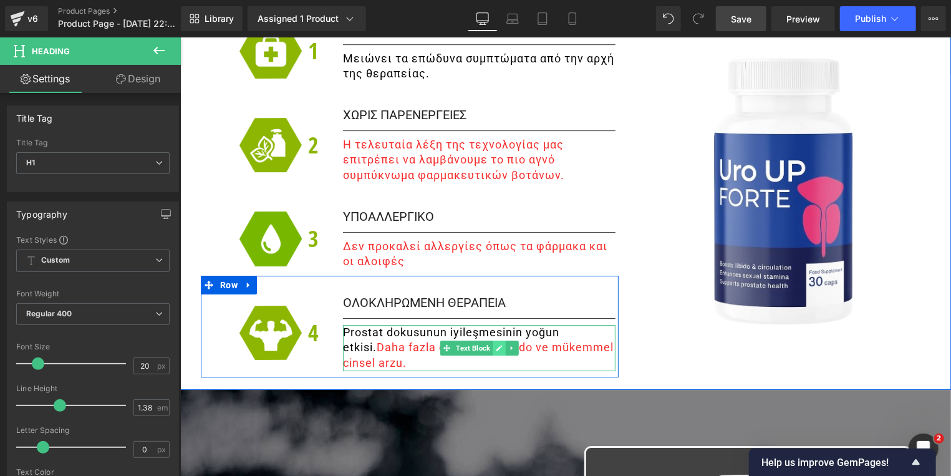
click at [495, 344] on icon at bounding box center [498, 347] width 6 height 6
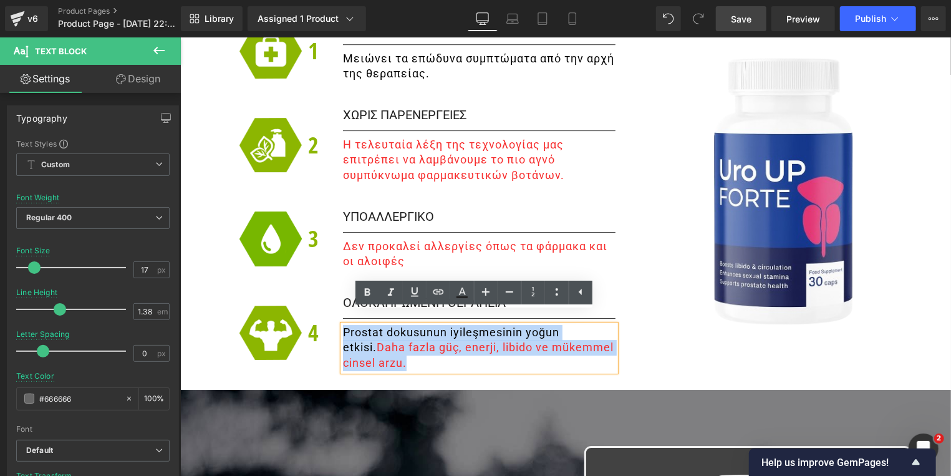
drag, startPoint x: 471, startPoint y: 350, endPoint x: 339, endPoint y: 321, distance: 134.8
click at [342, 324] on p "Prostat dokusunun iyileşmesinin yoğun etkisi. Daha fazla güç, enerji, libido ve…" at bounding box center [478, 347] width 272 height 46
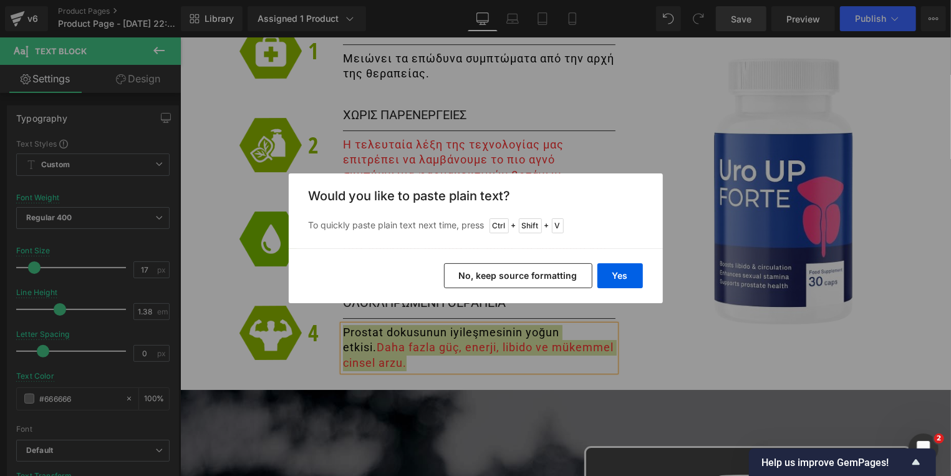
drag, startPoint x: 519, startPoint y: 279, endPoint x: 337, endPoint y: 243, distance: 185.0
click at [519, 279] on button "No, keep source formatting" at bounding box center [518, 275] width 148 height 25
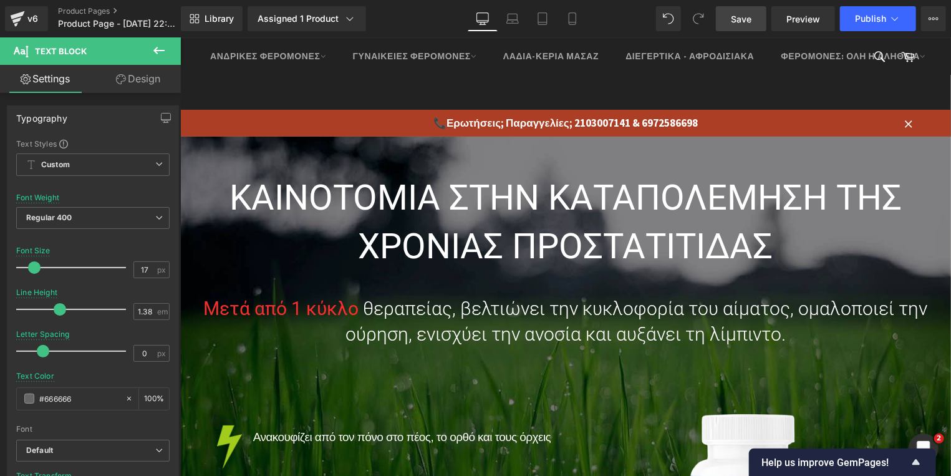
scroll to position [401, 0]
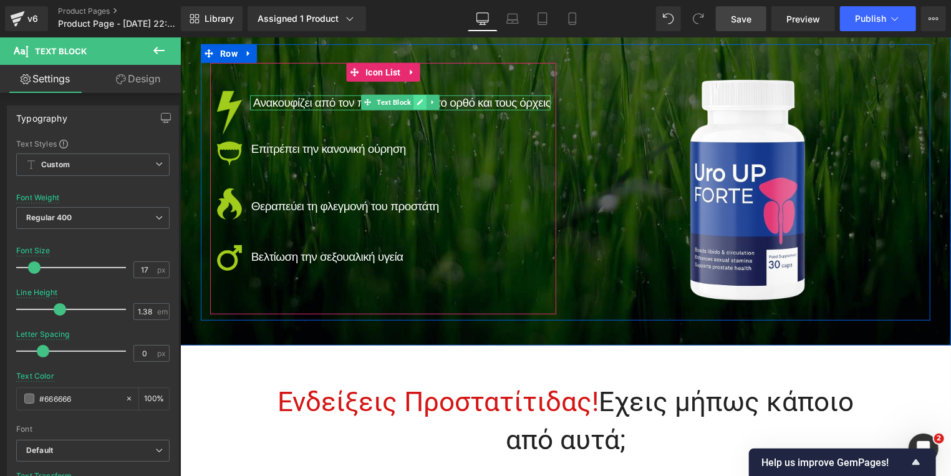
click at [417, 102] on icon at bounding box center [420, 102] width 6 height 6
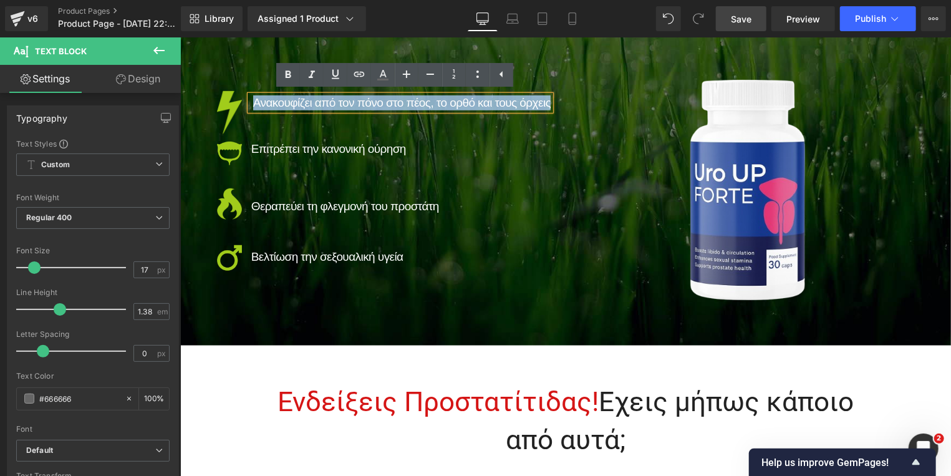
drag, startPoint x: 248, startPoint y: 102, endPoint x: 543, endPoint y: 105, distance: 295.6
click at [543, 105] on span "Ανακουφίζει από τον πόνο στο πέος, το ορθό και τους όρχεις" at bounding box center [402, 101] width 298 height 13
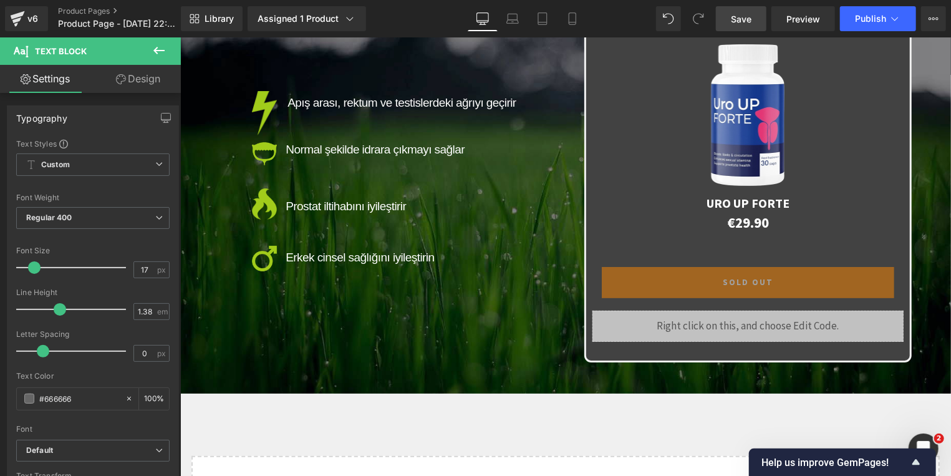
scroll to position [2505, 0]
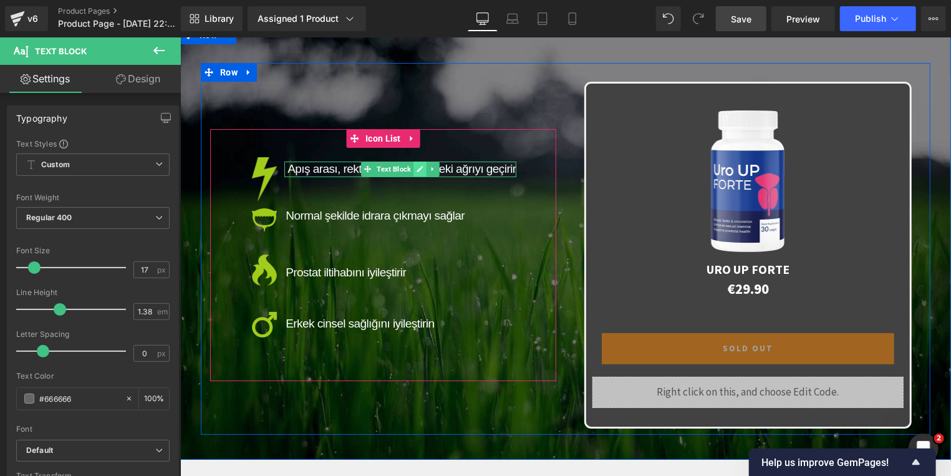
click at [416, 165] on icon at bounding box center [419, 168] width 7 height 7
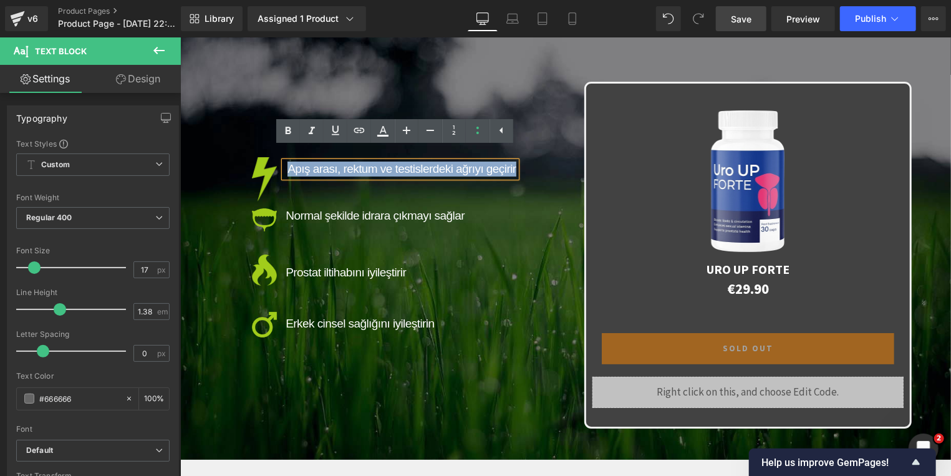
drag, startPoint x: 282, startPoint y: 156, endPoint x: 508, endPoint y: 157, distance: 225.7
click at [508, 162] on span "Apış arası, rektum ve testislerdeki ağrıyı geçirir" at bounding box center [401, 168] width 228 height 13
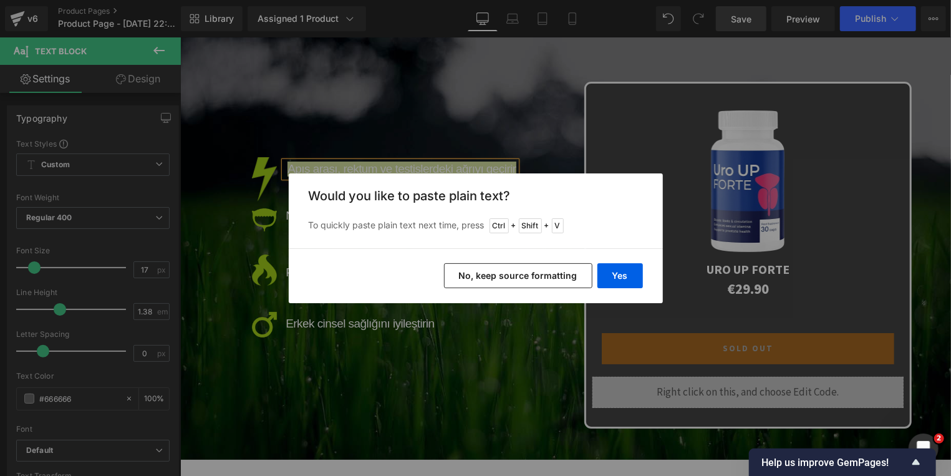
drag, startPoint x: 526, startPoint y: 274, endPoint x: 304, endPoint y: 213, distance: 231.0
click at [526, 274] on button "No, keep source formatting" at bounding box center [518, 275] width 148 height 25
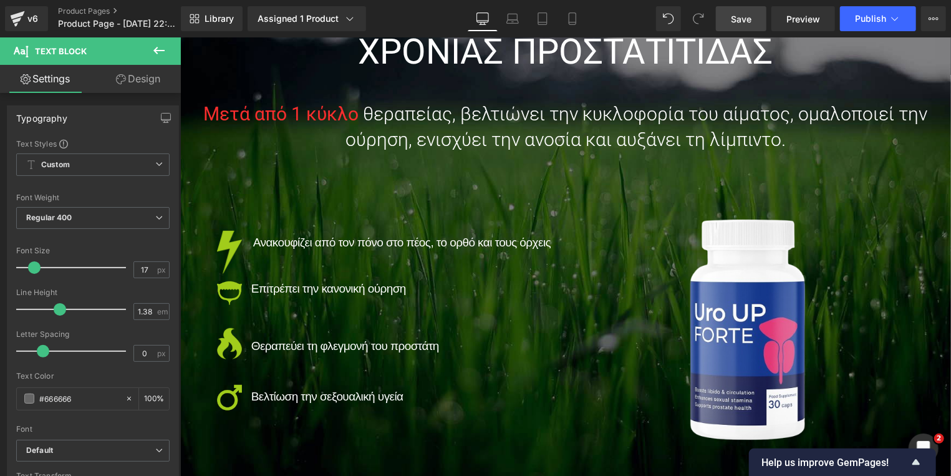
scroll to position [156, 0]
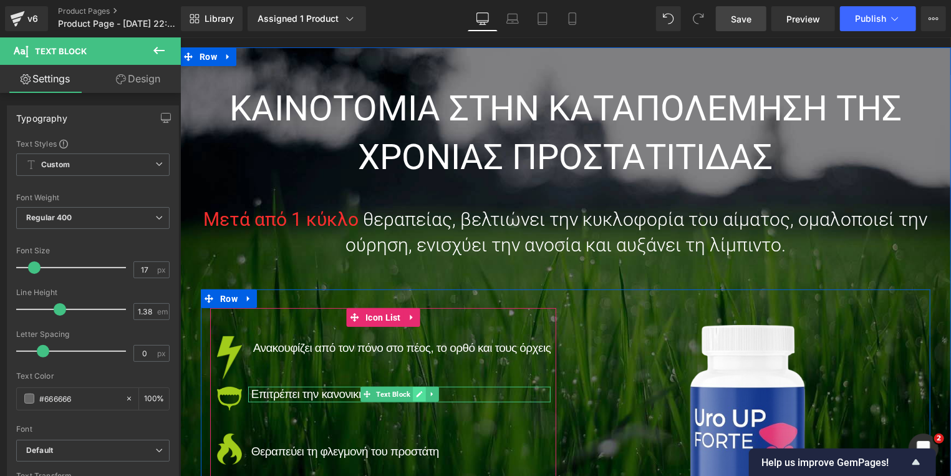
click at [415, 392] on icon at bounding box center [418, 393] width 6 height 6
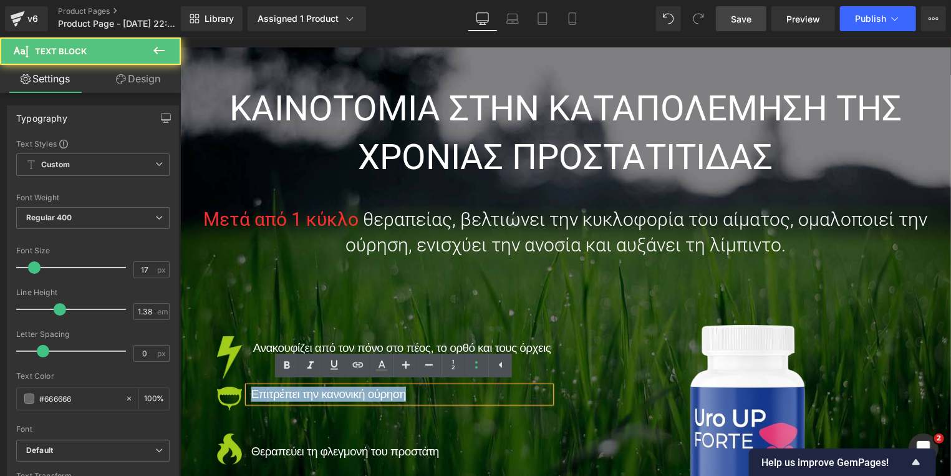
drag, startPoint x: 276, startPoint y: 393, endPoint x: 236, endPoint y: 393, distance: 39.3
click at [236, 393] on li "Image Επιτρέπει την κανονική ούρηση Text Block" at bounding box center [382, 393] width 335 height 15
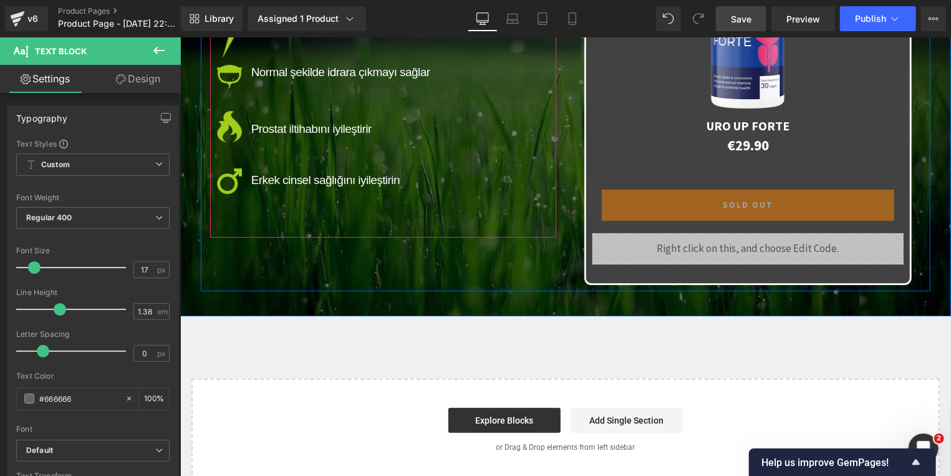
scroll to position [2567, 0]
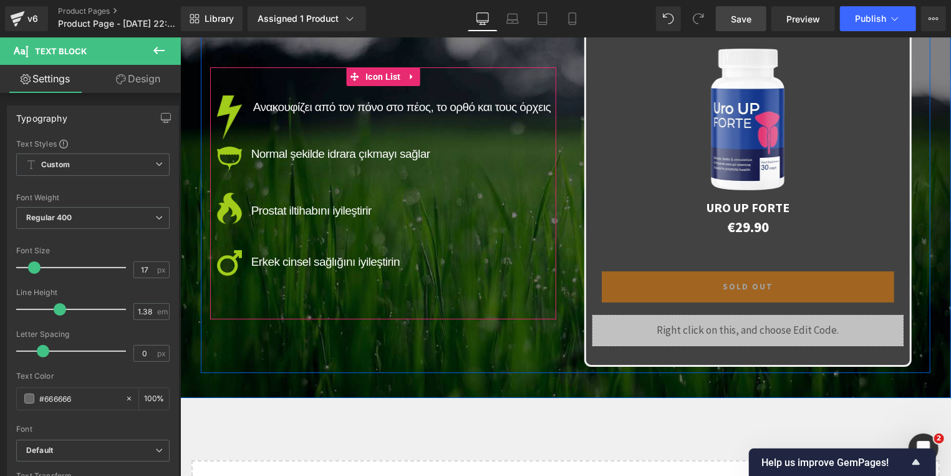
click at [361, 146] on div "Normal şekilde idrara çıkmayı sağlar Text Block" at bounding box center [399, 153] width 303 height 15
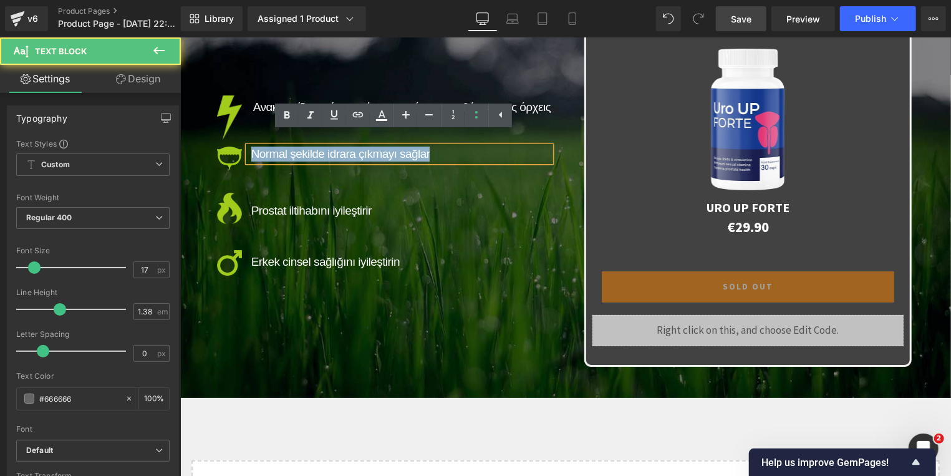
drag, startPoint x: 433, startPoint y: 142, endPoint x: 245, endPoint y: 139, distance: 187.7
click at [251, 146] on p "Normal şekilde idrara çıkmayı sağlar" at bounding box center [401, 153] width 300 height 15
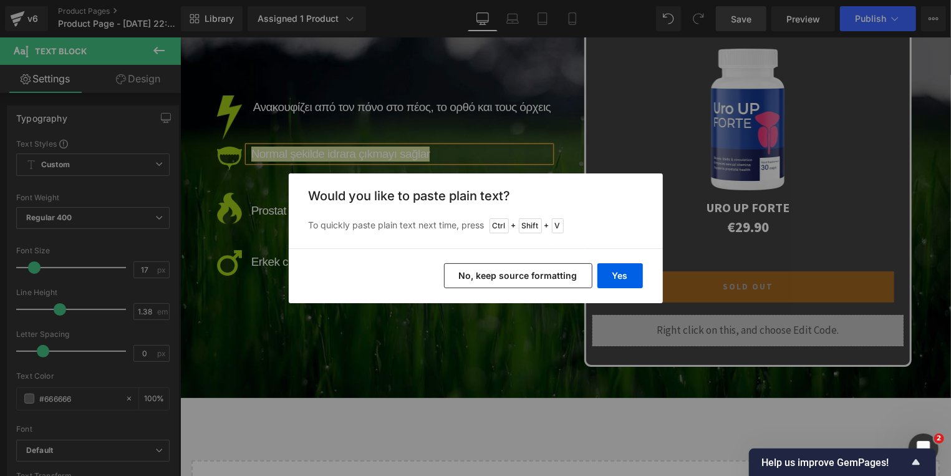
drag, startPoint x: 508, startPoint y: 269, endPoint x: 273, endPoint y: 206, distance: 242.6
click at [508, 269] on button "No, keep source formatting" at bounding box center [518, 275] width 148 height 25
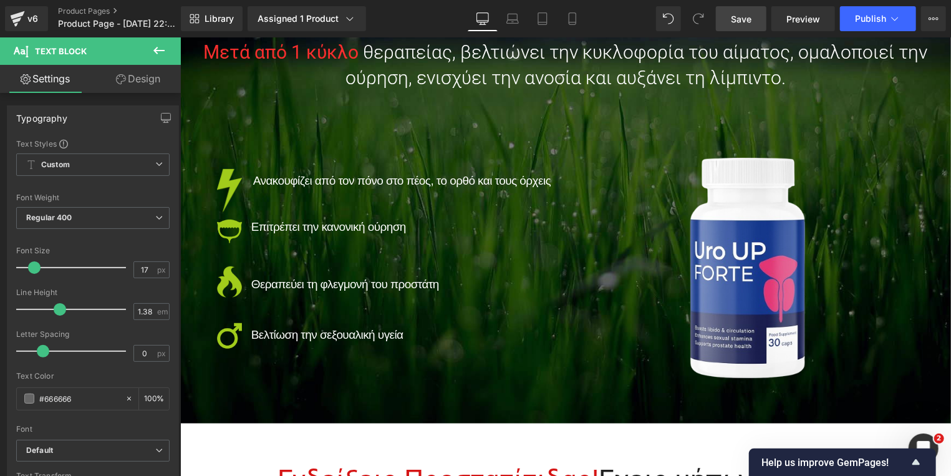
scroll to position [334, 0]
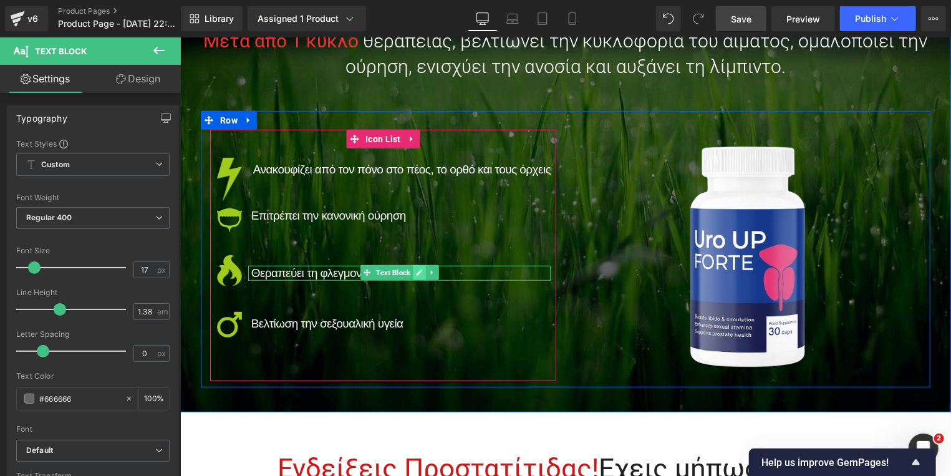
click at [415, 273] on icon at bounding box center [418, 272] width 6 height 6
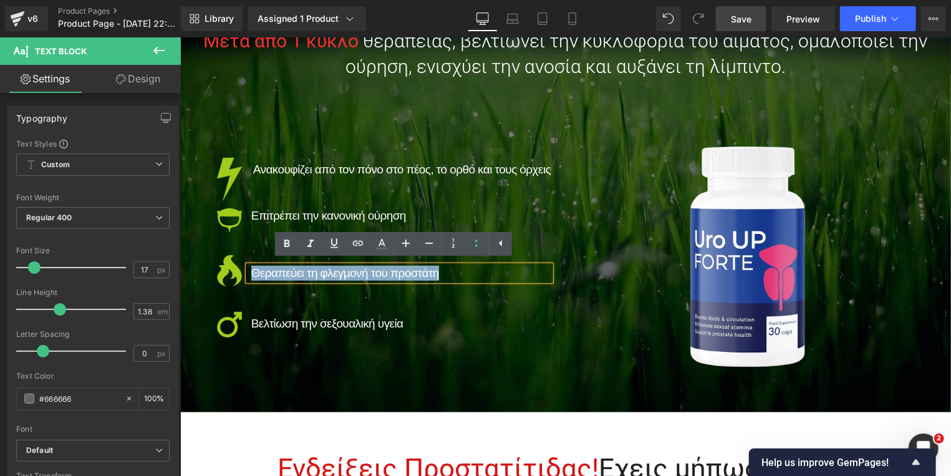
drag, startPoint x: 438, startPoint y: 271, endPoint x: 245, endPoint y: 269, distance: 192.7
click at [251, 269] on p "Θεραπεύει τη φλεγμονή του προστάτη" at bounding box center [401, 272] width 300 height 15
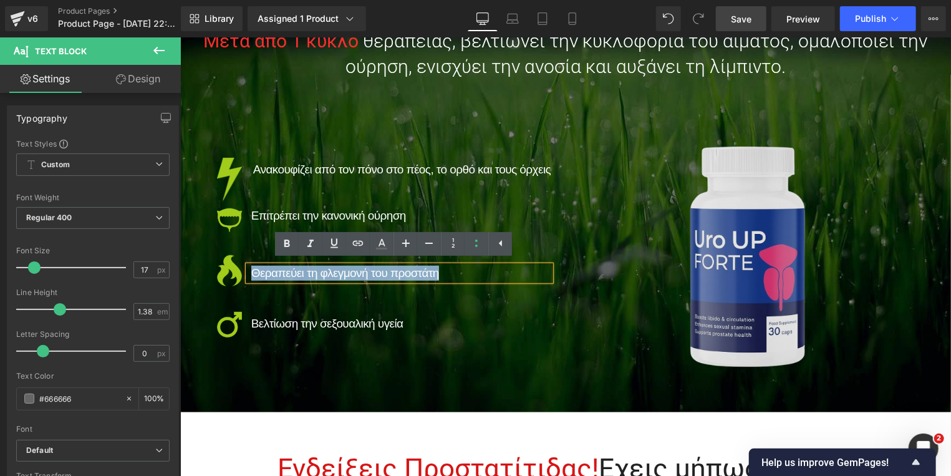
copy span "Θεραπεύει τη φλεγμονή του προστάτη"
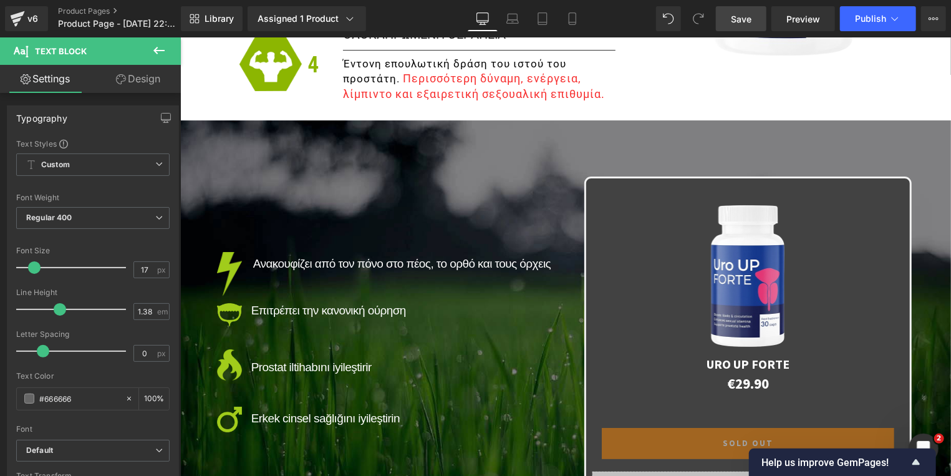
scroll to position [2421, 0]
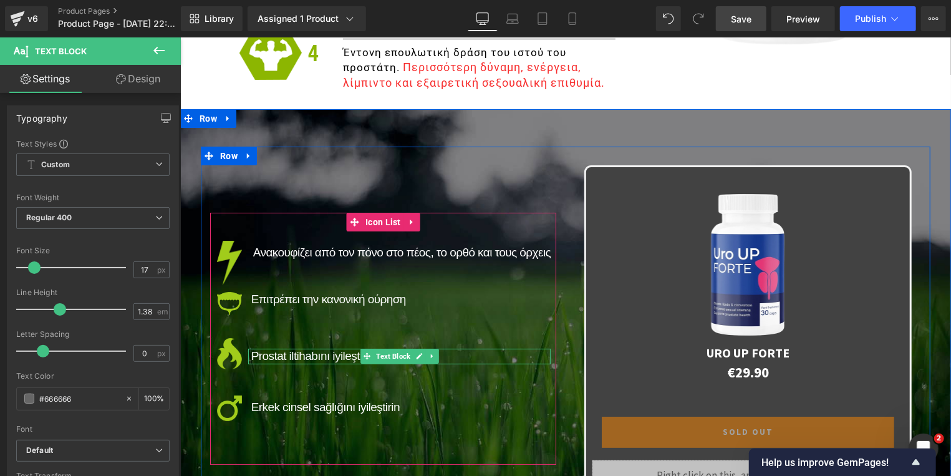
drag, startPoint x: 410, startPoint y: 343, endPoint x: 401, endPoint y: 347, distance: 9.8
click at [415, 352] on icon at bounding box center [418, 355] width 7 height 7
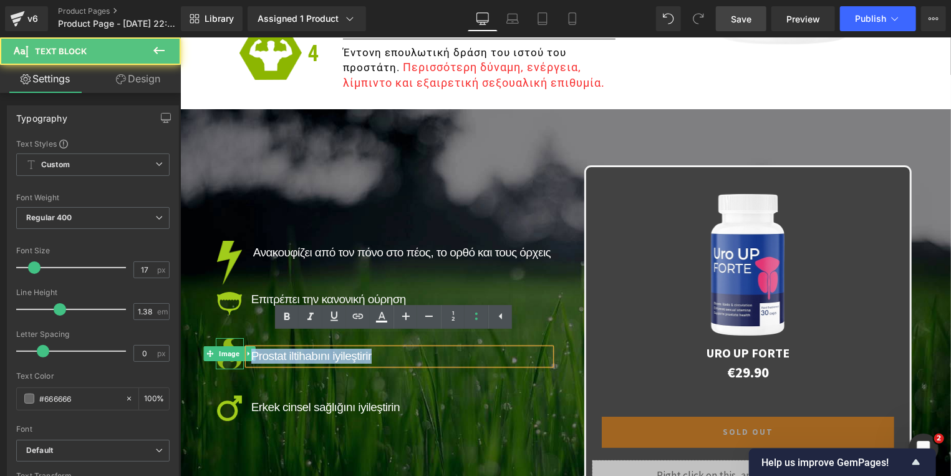
drag, startPoint x: 401, startPoint y: 345, endPoint x: 233, endPoint y: 339, distance: 167.9
click at [233, 339] on li "Image Prostat iltihabını iyileştirir Text Block" at bounding box center [382, 350] width 335 height 26
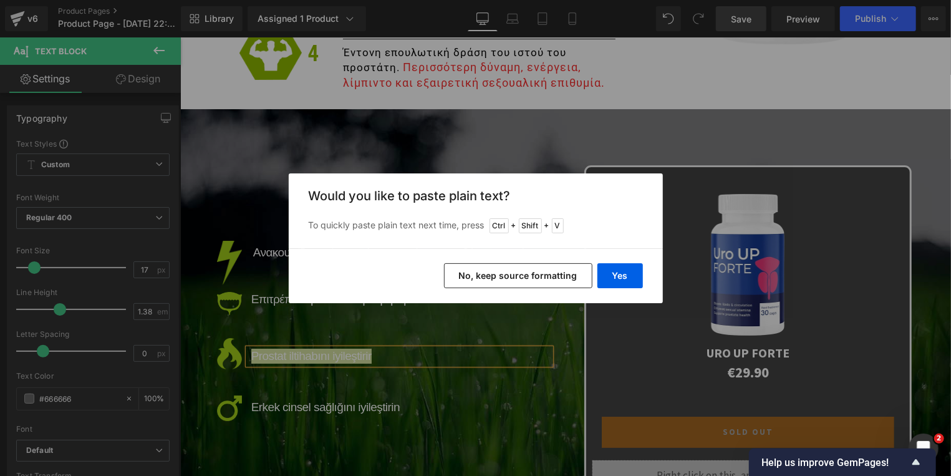
drag, startPoint x: 537, startPoint y: 268, endPoint x: 345, endPoint y: 243, distance: 193.8
click at [537, 268] on button "No, keep source formatting" at bounding box center [518, 275] width 148 height 25
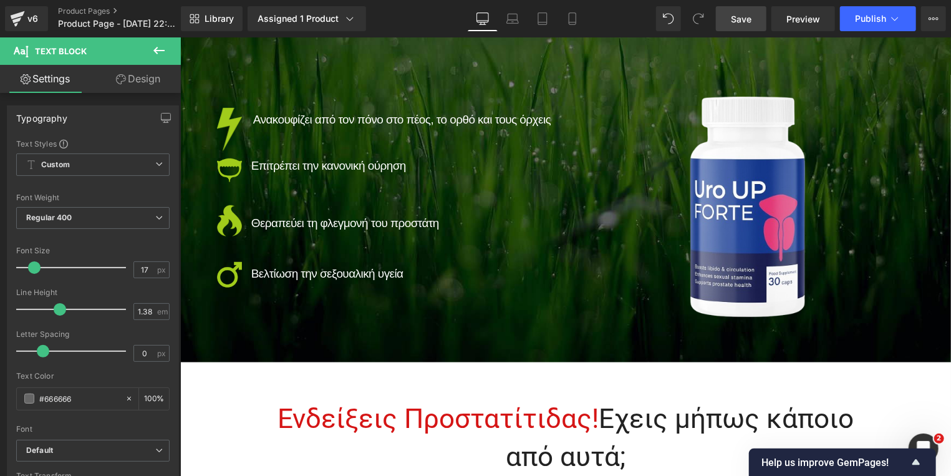
scroll to position [334, 0]
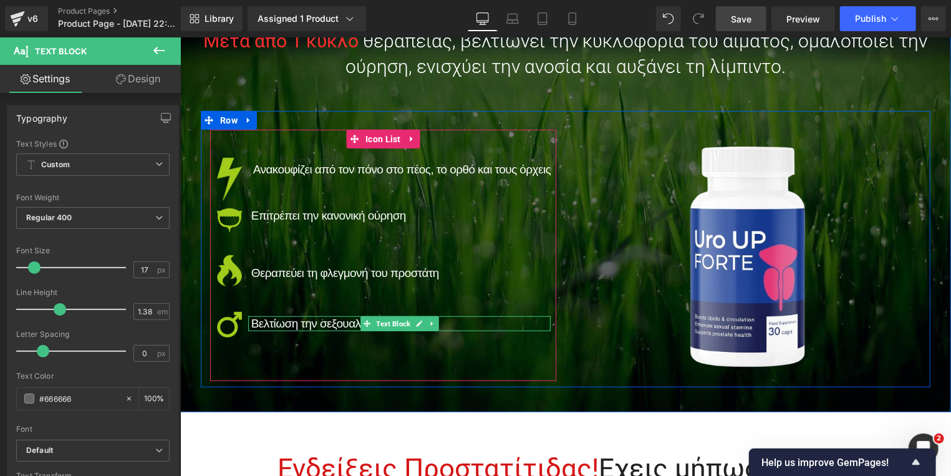
drag, startPoint x: 408, startPoint y: 322, endPoint x: 360, endPoint y: 329, distance: 47.8
click at [412, 322] on link at bounding box center [418, 323] width 13 height 15
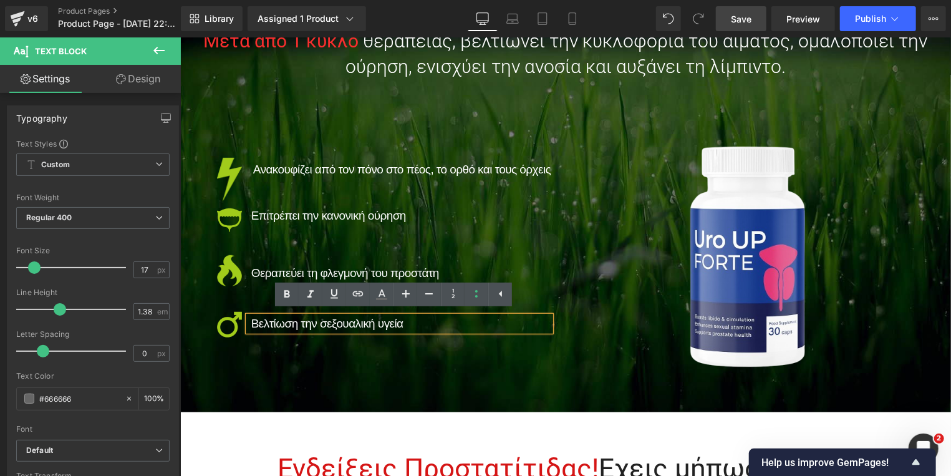
click at [293, 326] on span "Βελτίωση την σεξουαλική υγεία" at bounding box center [327, 322] width 152 height 13
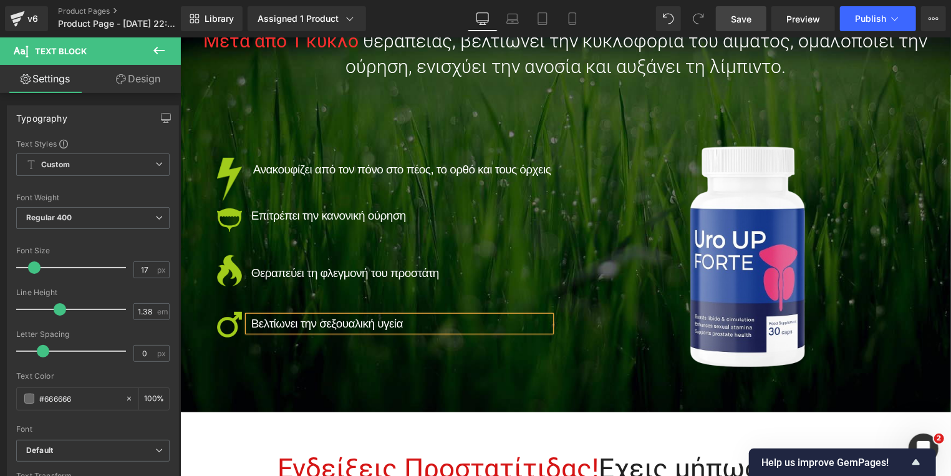
click at [269, 322] on span "Βελτίωνει την σεξουαλική υγεία" at bounding box center [327, 322] width 152 height 13
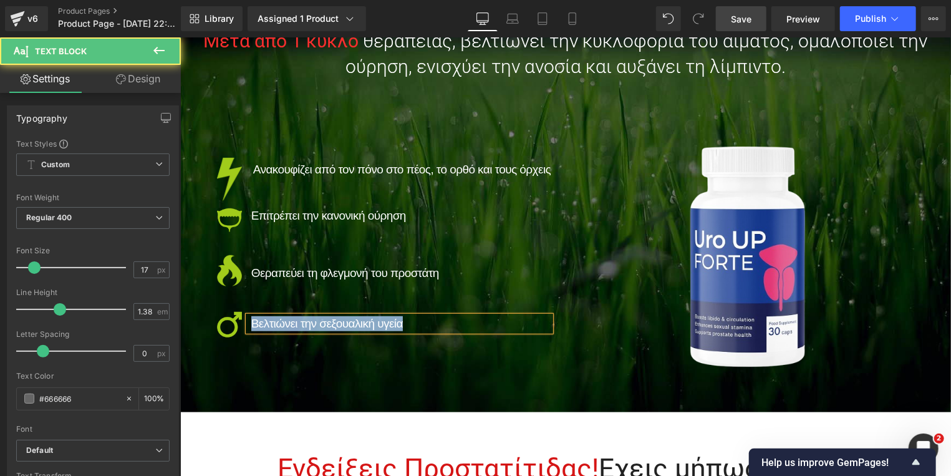
drag, startPoint x: 407, startPoint y: 317, endPoint x: 245, endPoint y: 316, distance: 161.5
click at [251, 316] on p "Βελτιώνει την σεξουαλική υγεία" at bounding box center [401, 323] width 300 height 15
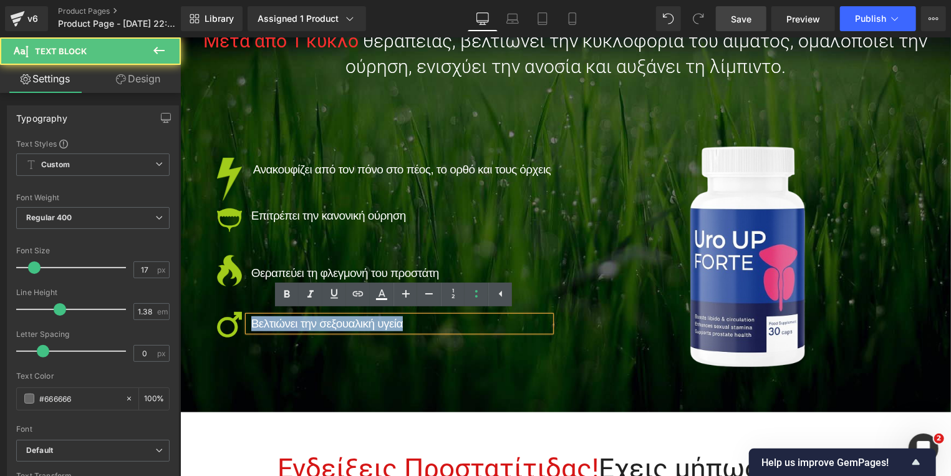
copy span "Βελτιώνει την σεξουαλική υγεία"
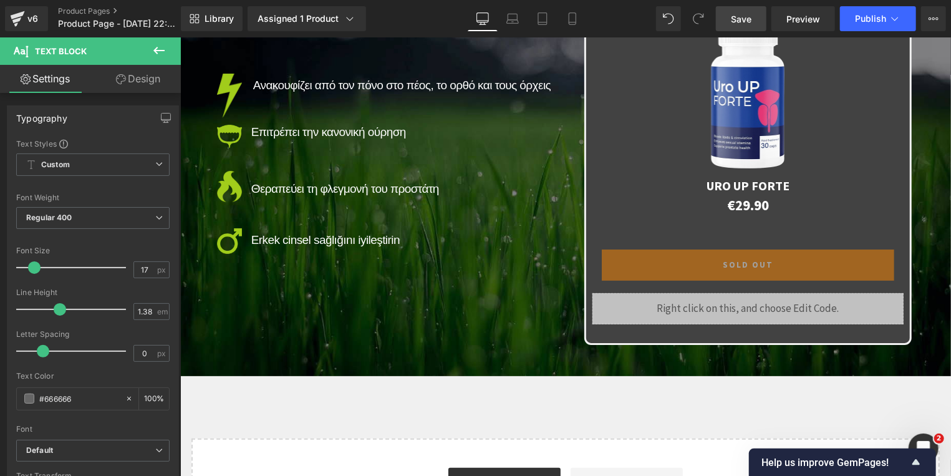
scroll to position [2639, 0]
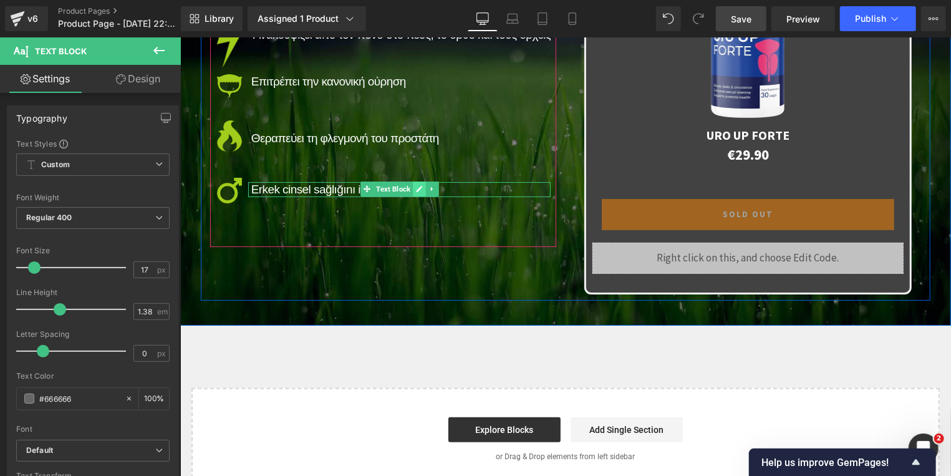
click at [415, 186] on icon at bounding box center [418, 189] width 6 height 6
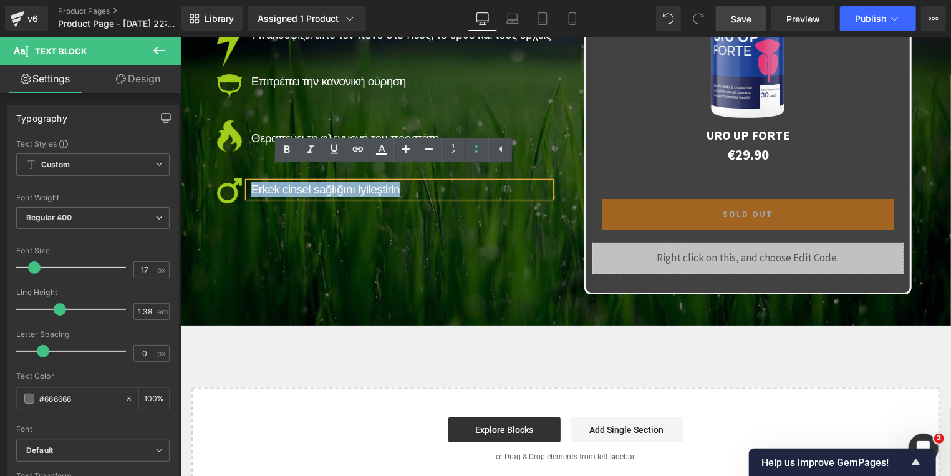
drag, startPoint x: 440, startPoint y: 179, endPoint x: 247, endPoint y: 178, distance: 192.7
click at [251, 181] on p "Erkek cinsel sağlığını iyileştirin" at bounding box center [401, 188] width 300 height 15
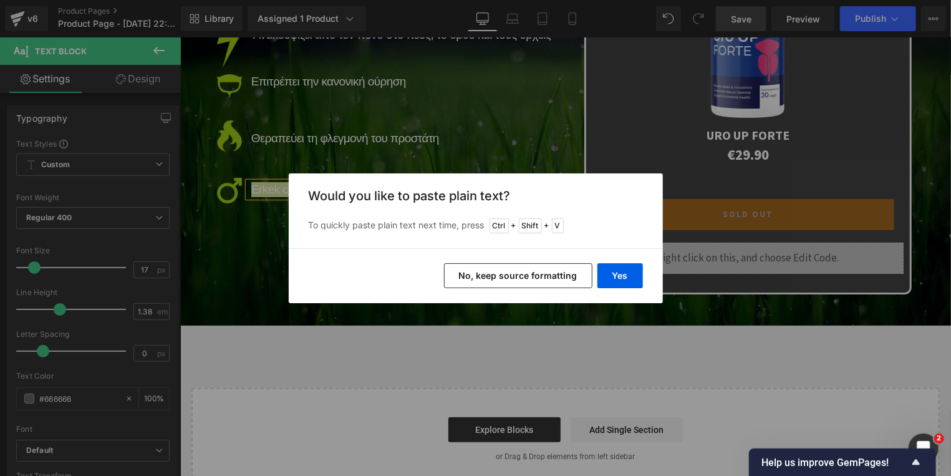
click at [546, 269] on button "No, keep source formatting" at bounding box center [518, 275] width 148 height 25
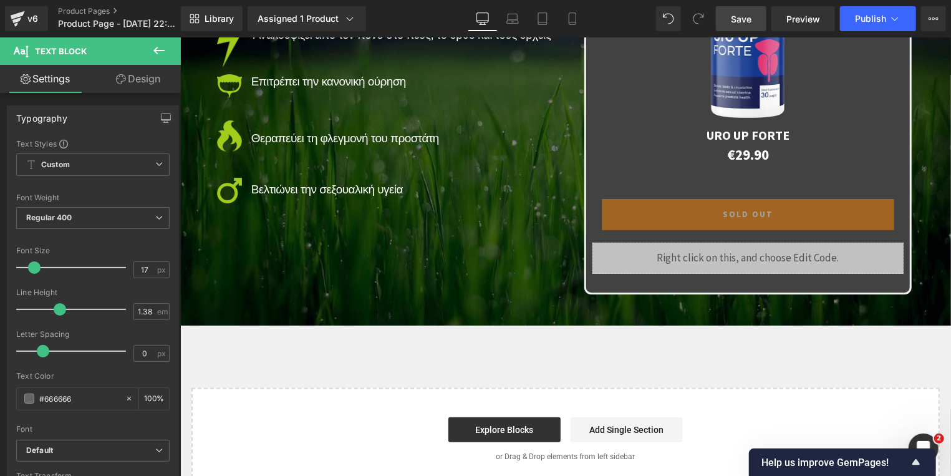
click at [740, 22] on span "Save" at bounding box center [741, 18] width 21 height 13
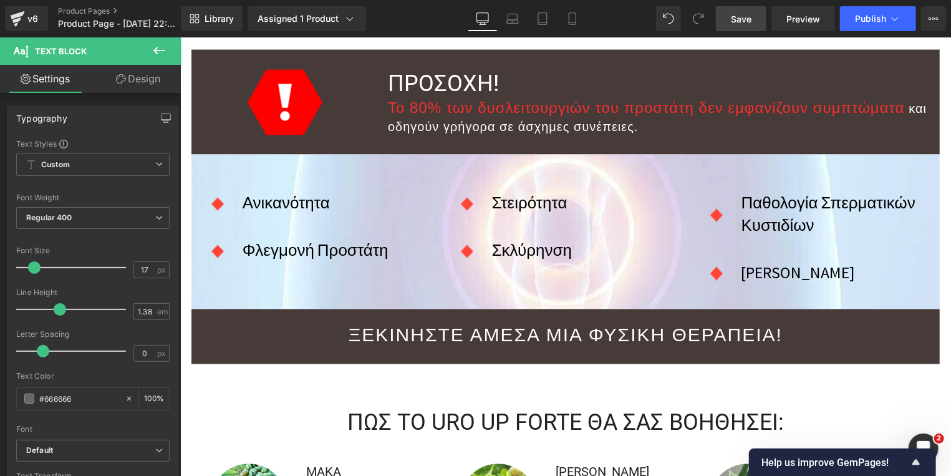
scroll to position [1235, 0]
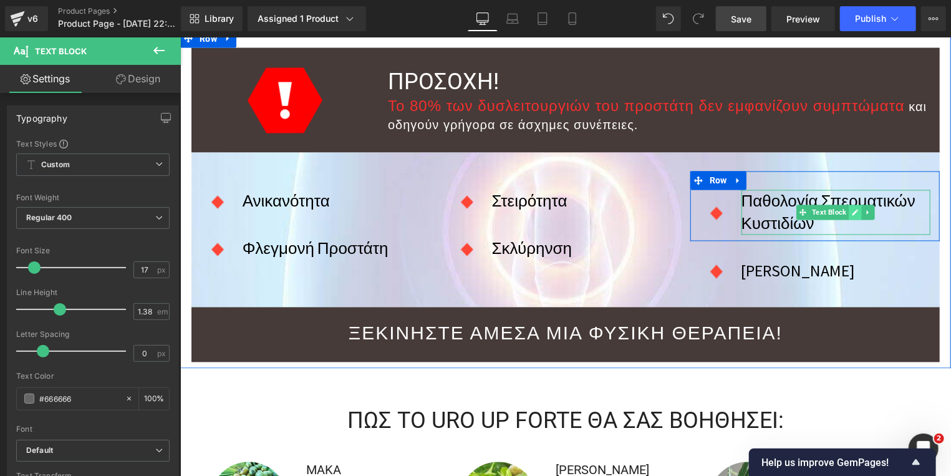
click at [851, 208] on icon at bounding box center [854, 211] width 7 height 7
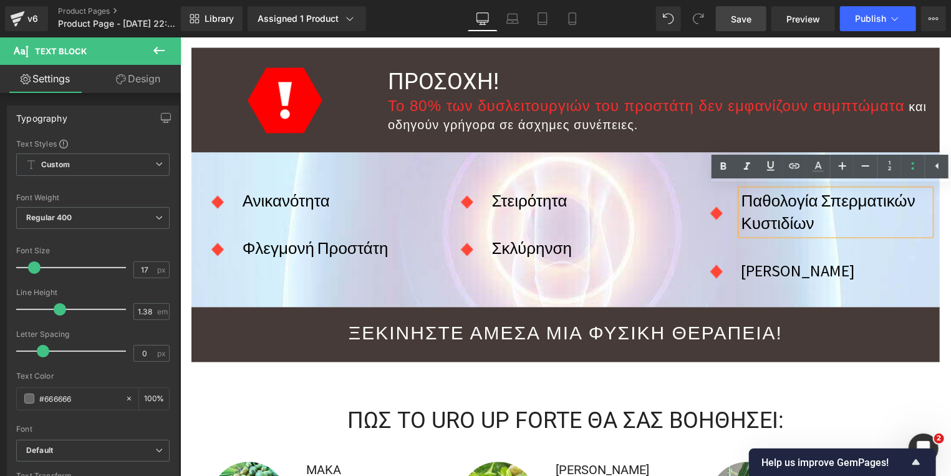
click at [796, 224] on p "Παθολογία Σπερματικών Κυστιδίων" at bounding box center [835, 212] width 189 height 45
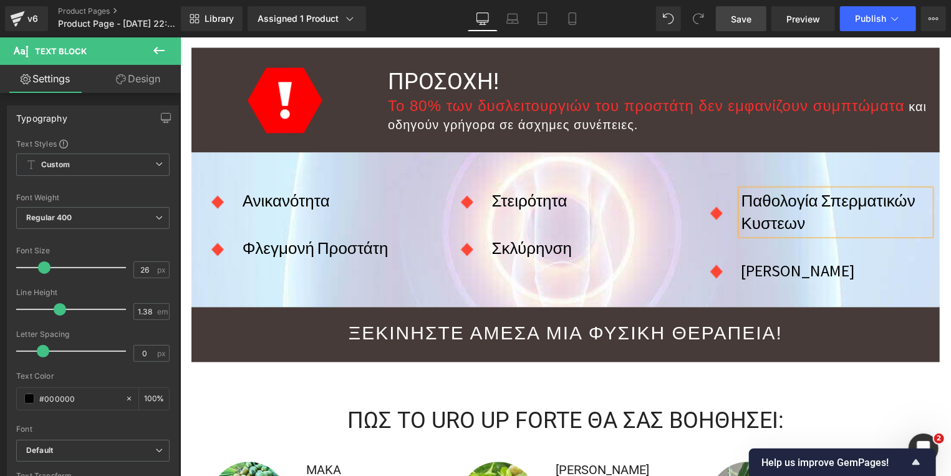
click at [750, 222] on p "Παθολογία Σπερματικών Κυστεων" at bounding box center [835, 212] width 189 height 45
click at [758, 22] on link "Save" at bounding box center [741, 18] width 51 height 25
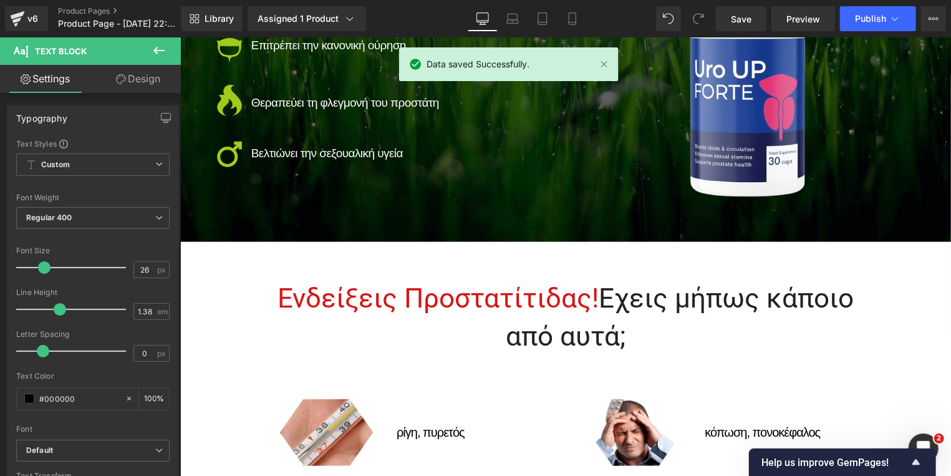
scroll to position [499, 0]
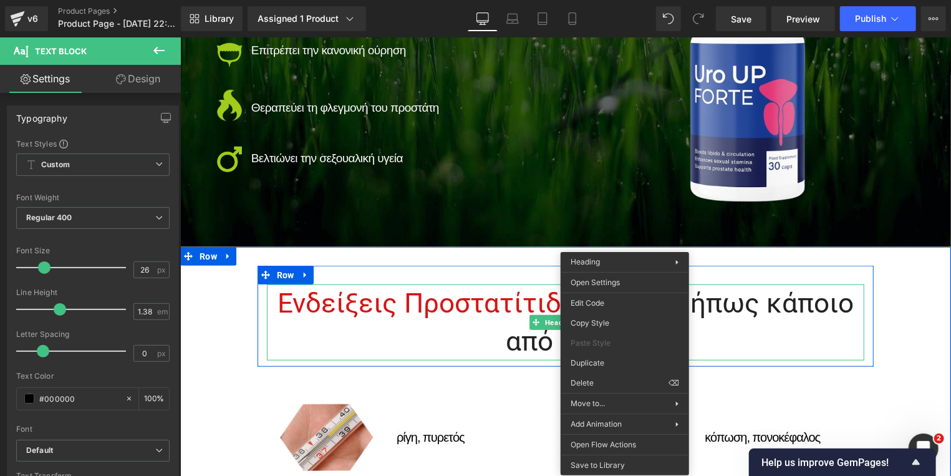
click at [801, 309] on h1 "Ενδείξεις Προστατίτιδας! Εχεις μήπως κάποιο από αυτά;" at bounding box center [565, 321] width 598 height 75
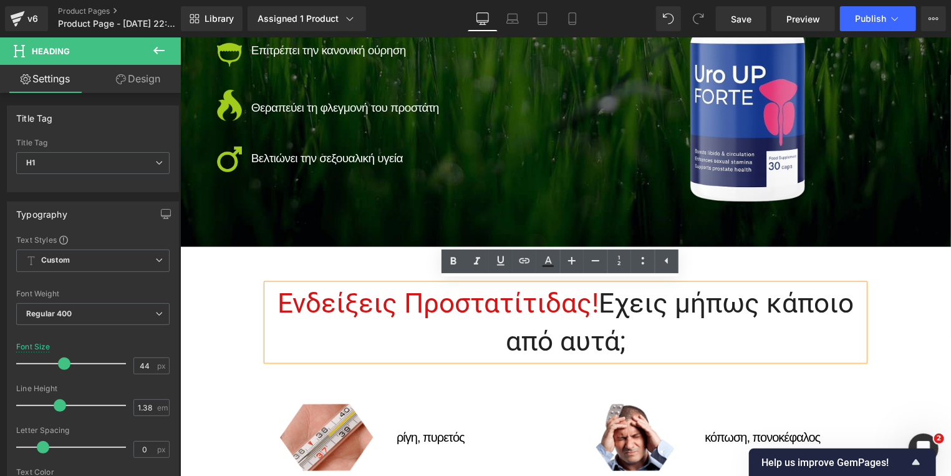
click at [844, 302] on h1 "Ενδείξεις Προστατίτιδας! Εχεις μήπως κάποιο από αυτά;" at bounding box center [565, 321] width 598 height 75
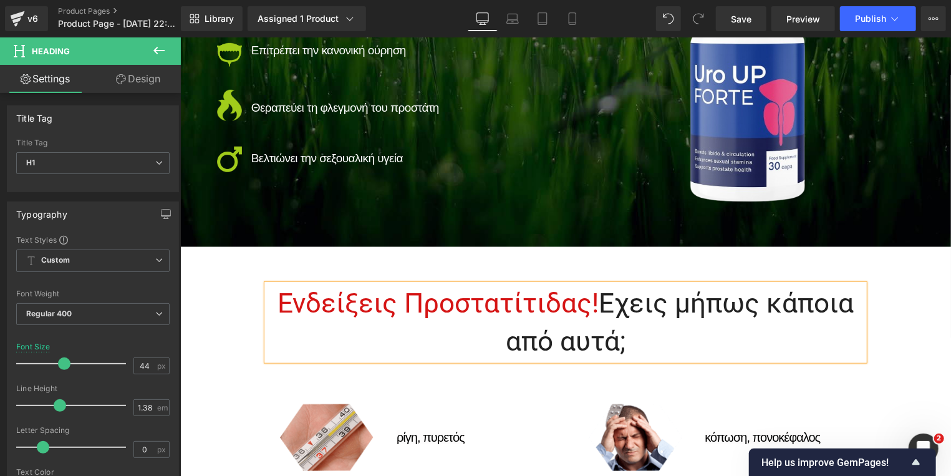
click at [609, 342] on h1 "Ενδείξεις Προστατίτιδας! Εχεις μήπως κάποια από αυτά;" at bounding box center [565, 321] width 598 height 75
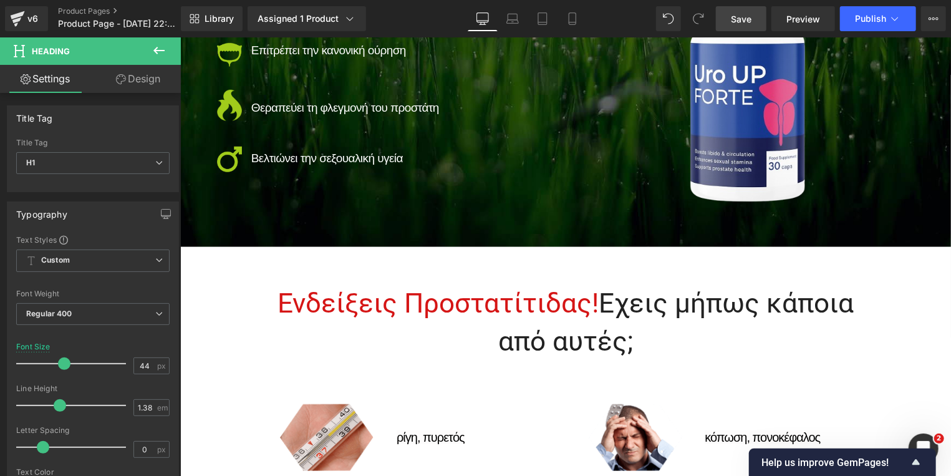
drag, startPoint x: 740, startPoint y: 19, endPoint x: 163, endPoint y: 162, distance: 594.2
click at [740, 19] on span "Save" at bounding box center [741, 18] width 21 height 13
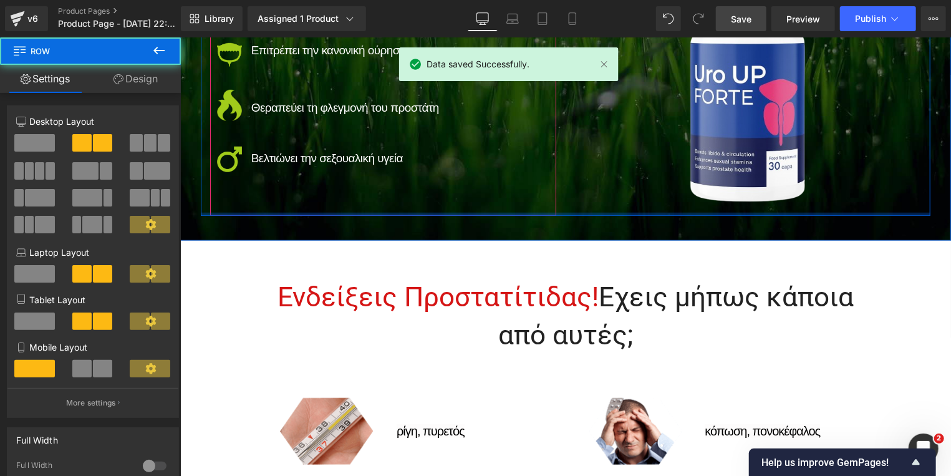
drag, startPoint x: 409, startPoint y: 213, endPoint x: 410, endPoint y: 200, distance: 12.5
click at [410, 200] on div "Image Ανακουφίζει από τον πόνο στο πέος, το ορθό και τους όρχεις Text Block Ima…" at bounding box center [565, 80] width 730 height 271
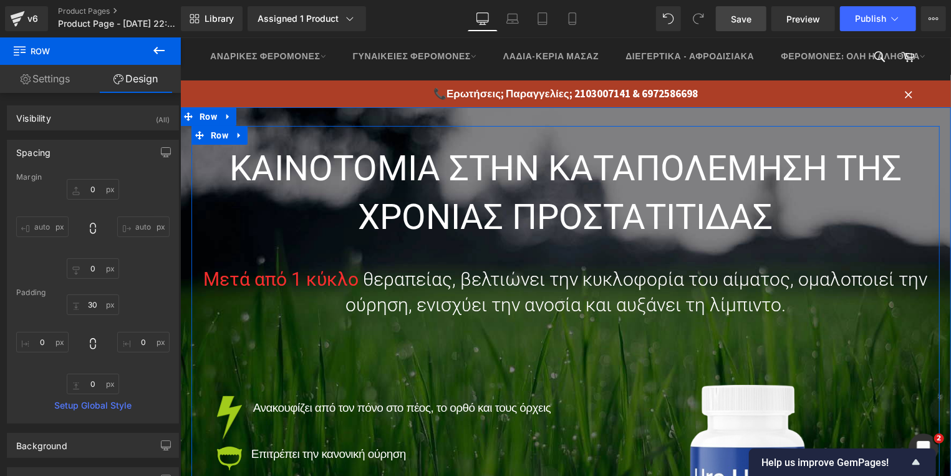
scroll to position [232, 0]
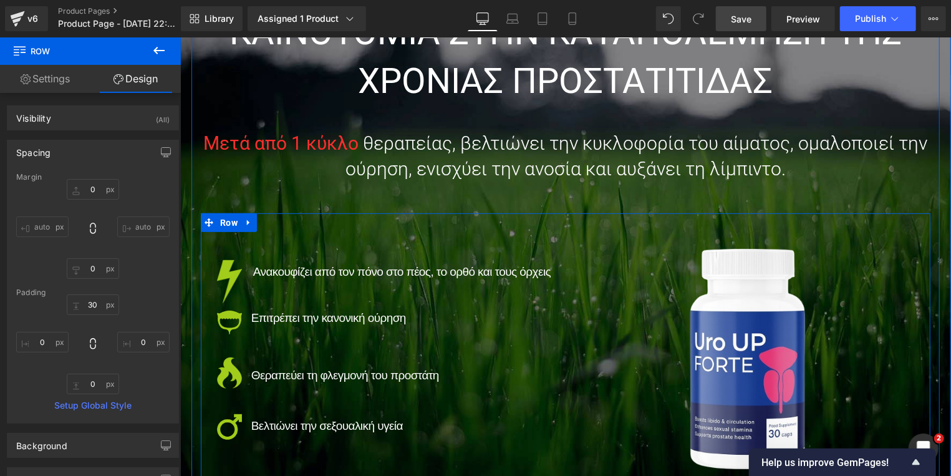
click at [365, 230] on div "Image Ανακουφίζει από τον πόνο στο πέος, το ορθό και τους όρχεις Text Block Ima…" at bounding box center [565, 348] width 730 height 271
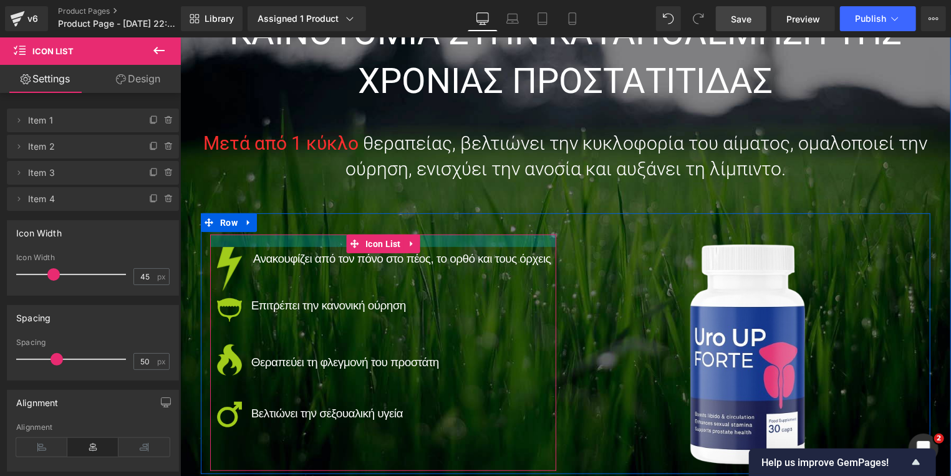
drag, startPoint x: 431, startPoint y: 233, endPoint x: 435, endPoint y: 218, distance: 15.4
click at [435, 218] on div "Image Ανακουφίζει από τον πόνο στο πέος, το ορθό και τους όρχεις Text Block Ima…" at bounding box center [565, 343] width 730 height 261
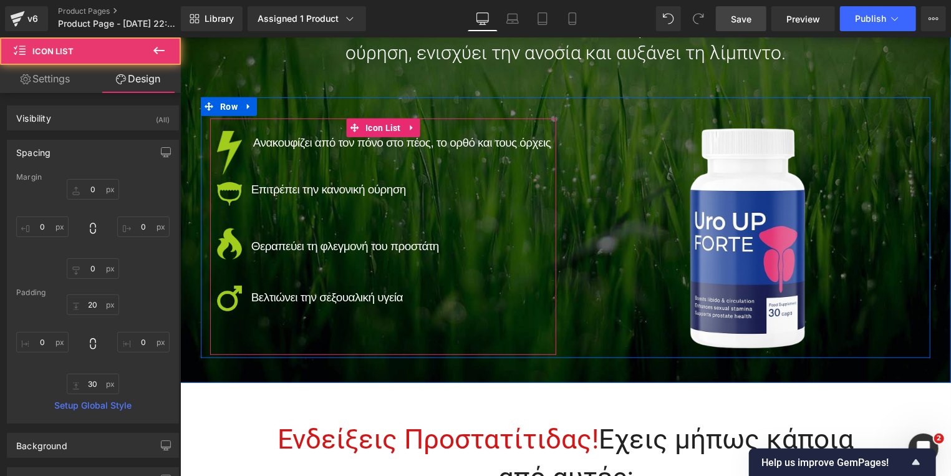
scroll to position [366, 0]
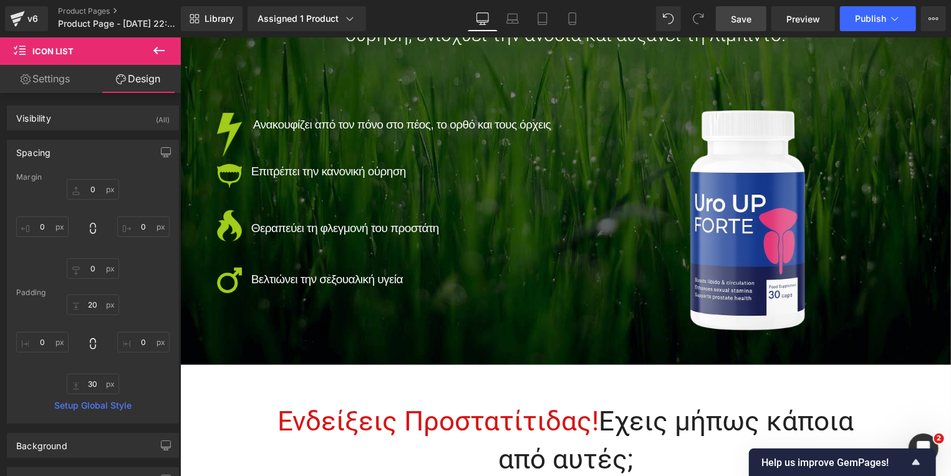
click at [739, 19] on span "Save" at bounding box center [741, 18] width 21 height 13
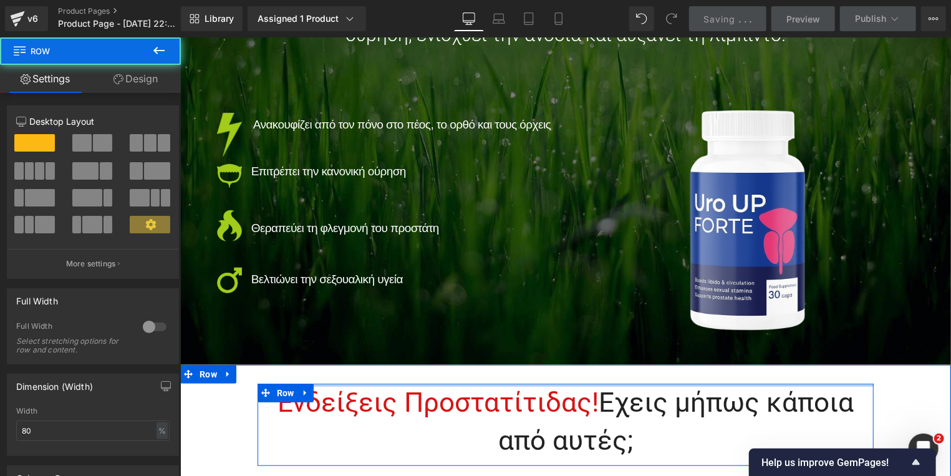
drag, startPoint x: 443, startPoint y: 395, endPoint x: 451, endPoint y: 375, distance: 22.1
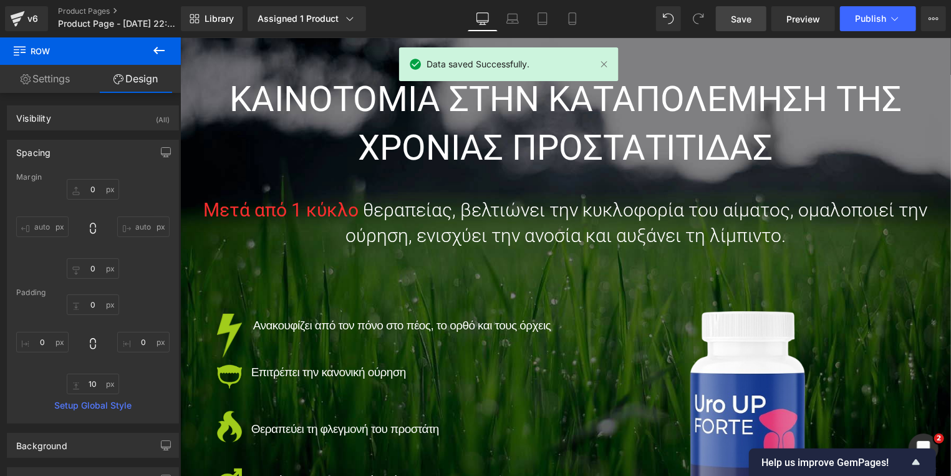
scroll to position [0, 0]
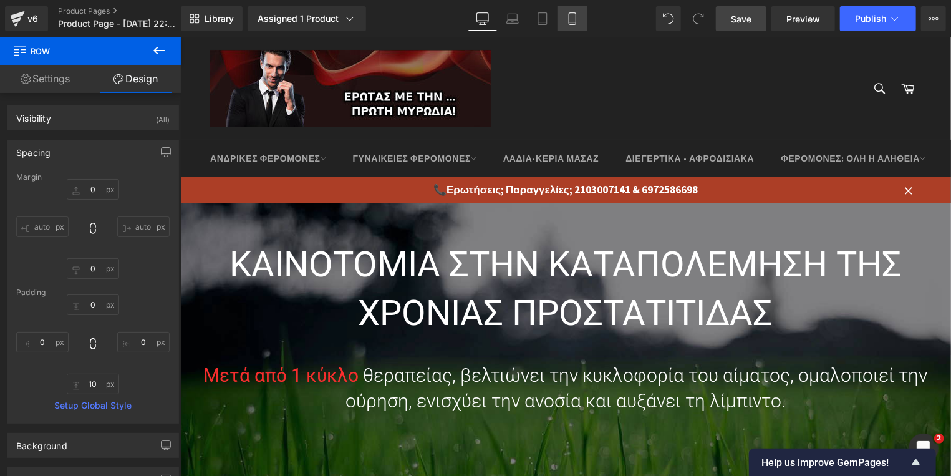
drag, startPoint x: 572, startPoint y: 22, endPoint x: 208, endPoint y: 95, distance: 371.3
click at [572, 22] on icon at bounding box center [572, 22] width 7 height 0
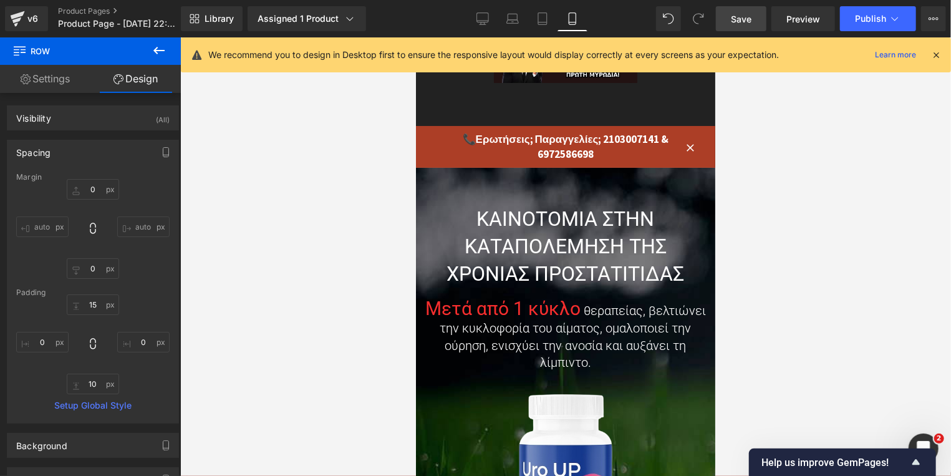
type input "0"
type input "15"
type input "0"
type input "10"
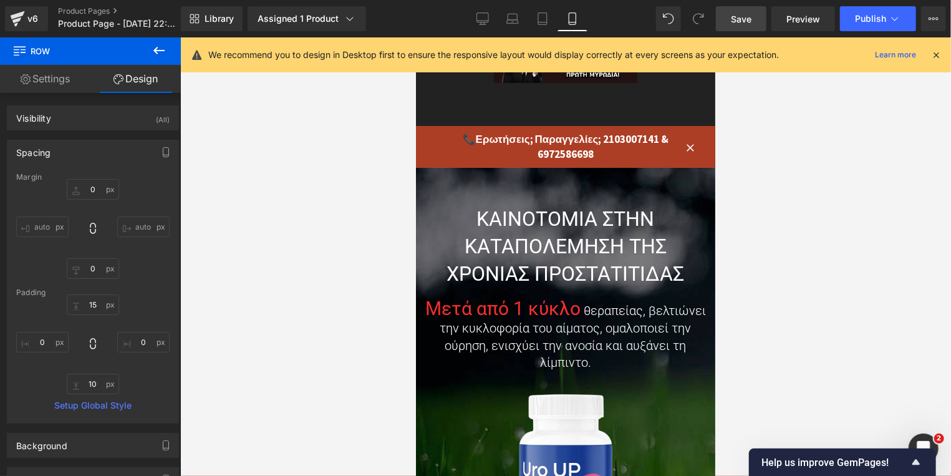
type input "0"
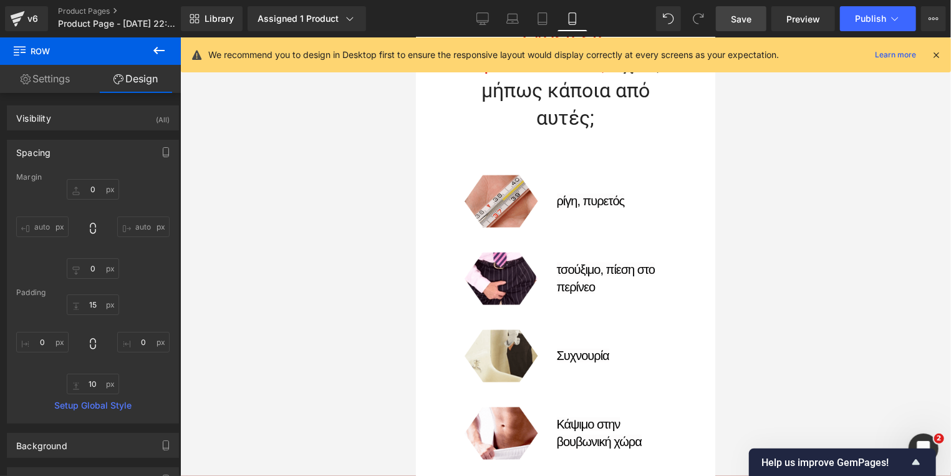
scroll to position [735, 0]
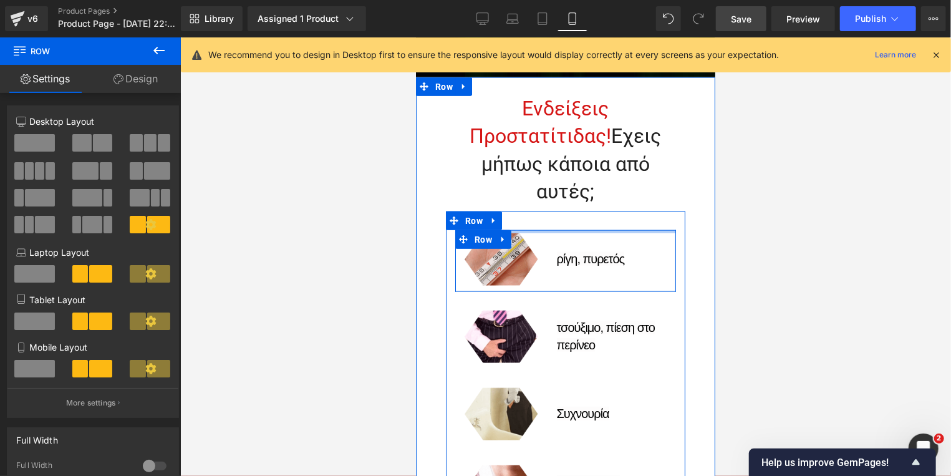
drag, startPoint x: 544, startPoint y: 230, endPoint x: 548, endPoint y: 215, distance: 16.0
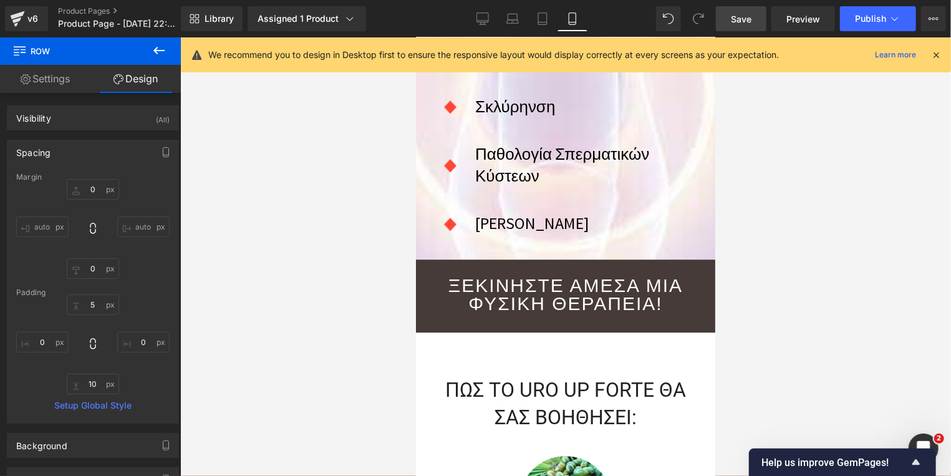
scroll to position [1871, 0]
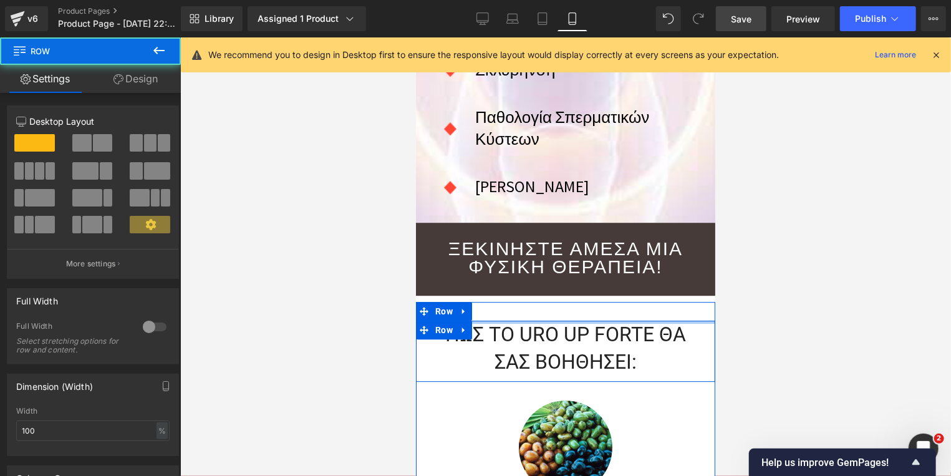
drag, startPoint x: 546, startPoint y: 296, endPoint x: 545, endPoint y: 272, distance: 23.7
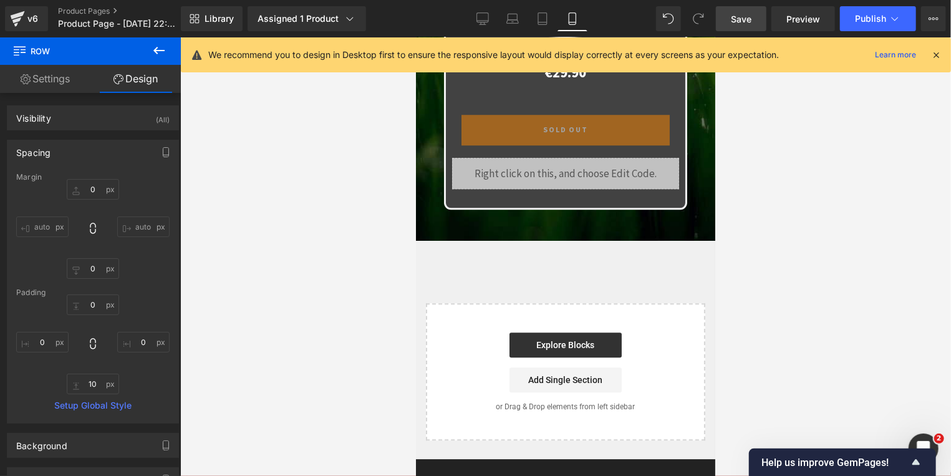
scroll to position [4211, 0]
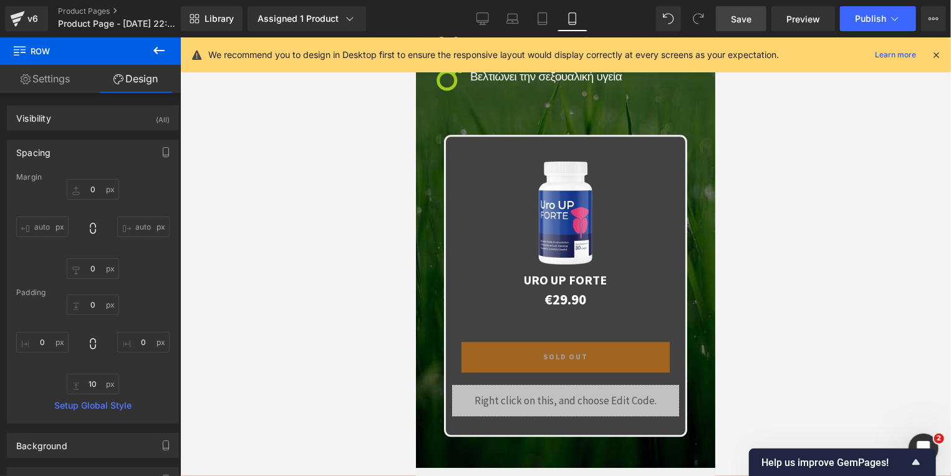
click at [740, 14] on span "Save" at bounding box center [741, 18] width 21 height 13
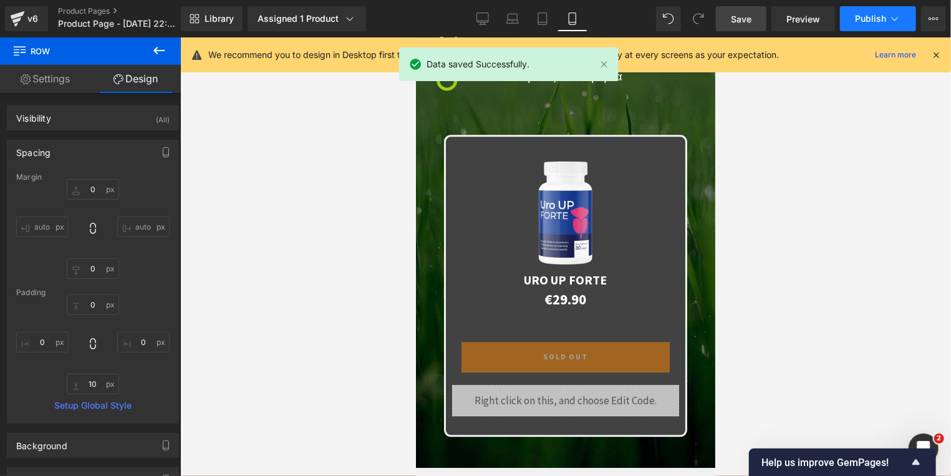
click at [860, 22] on span "Publish" at bounding box center [870, 19] width 31 height 10
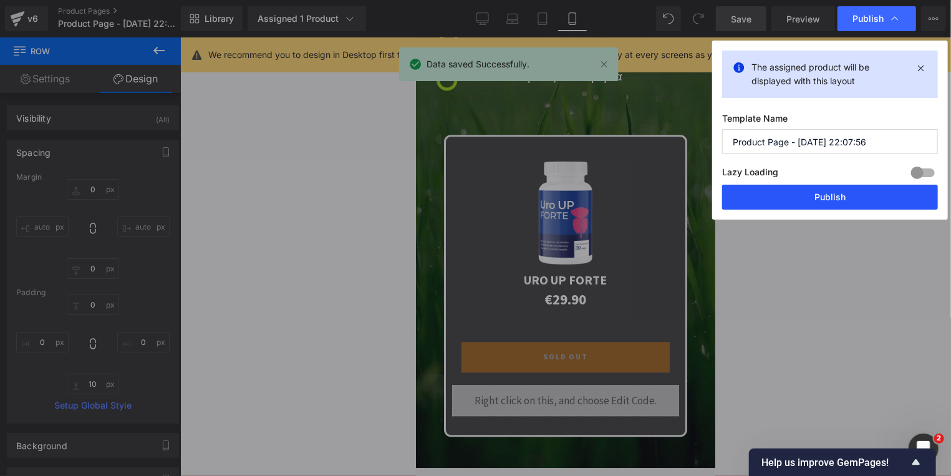
click at [840, 207] on button "Publish" at bounding box center [830, 197] width 216 height 25
